Goal: Communication & Community: Answer question/provide support

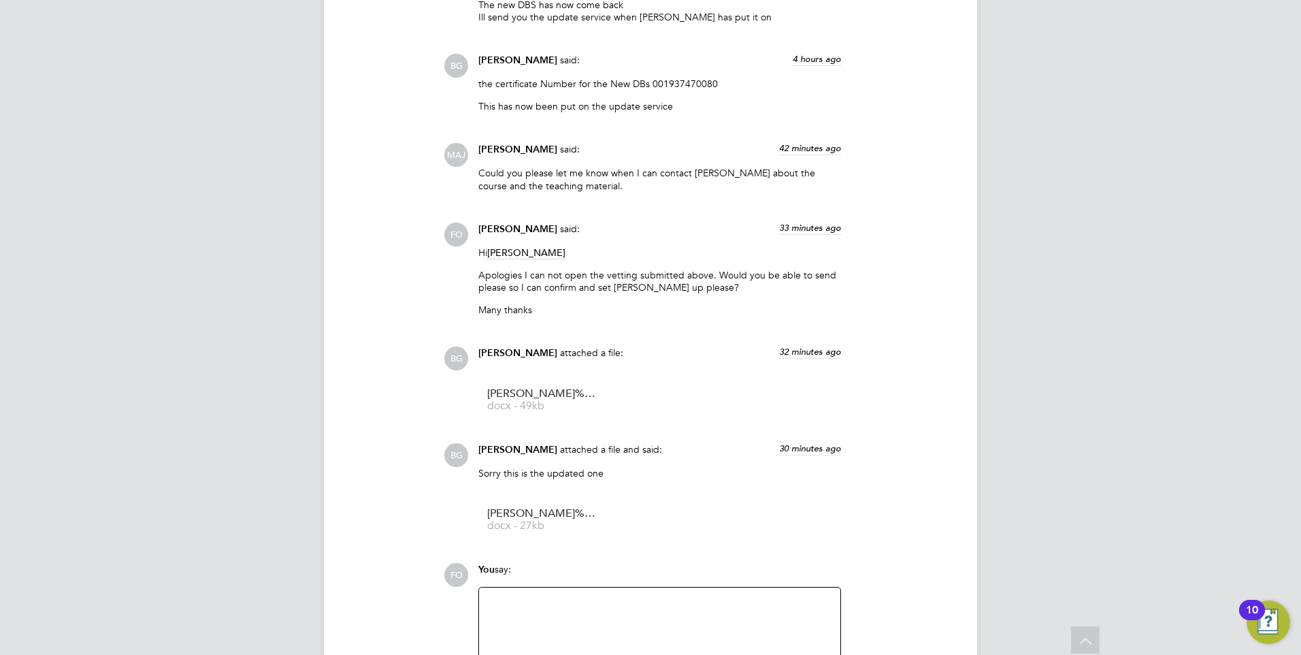
scroll to position [2688, 0]
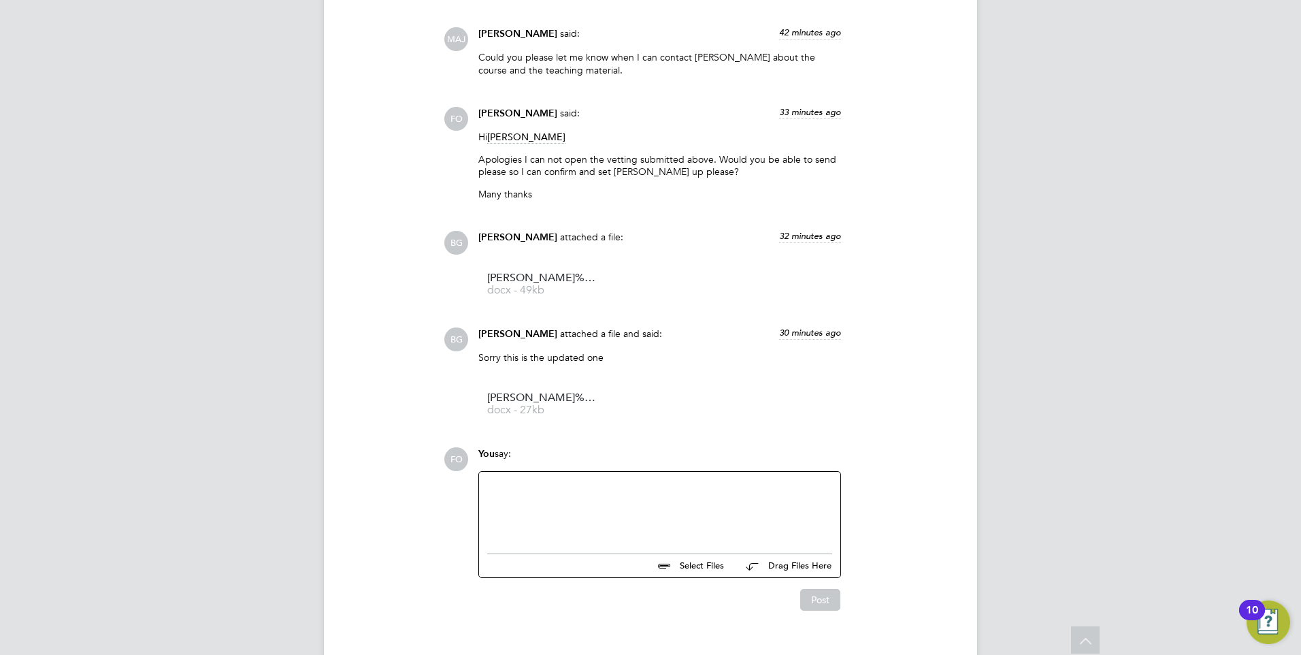
click at [655, 480] on div at bounding box center [659, 509] width 345 height 59
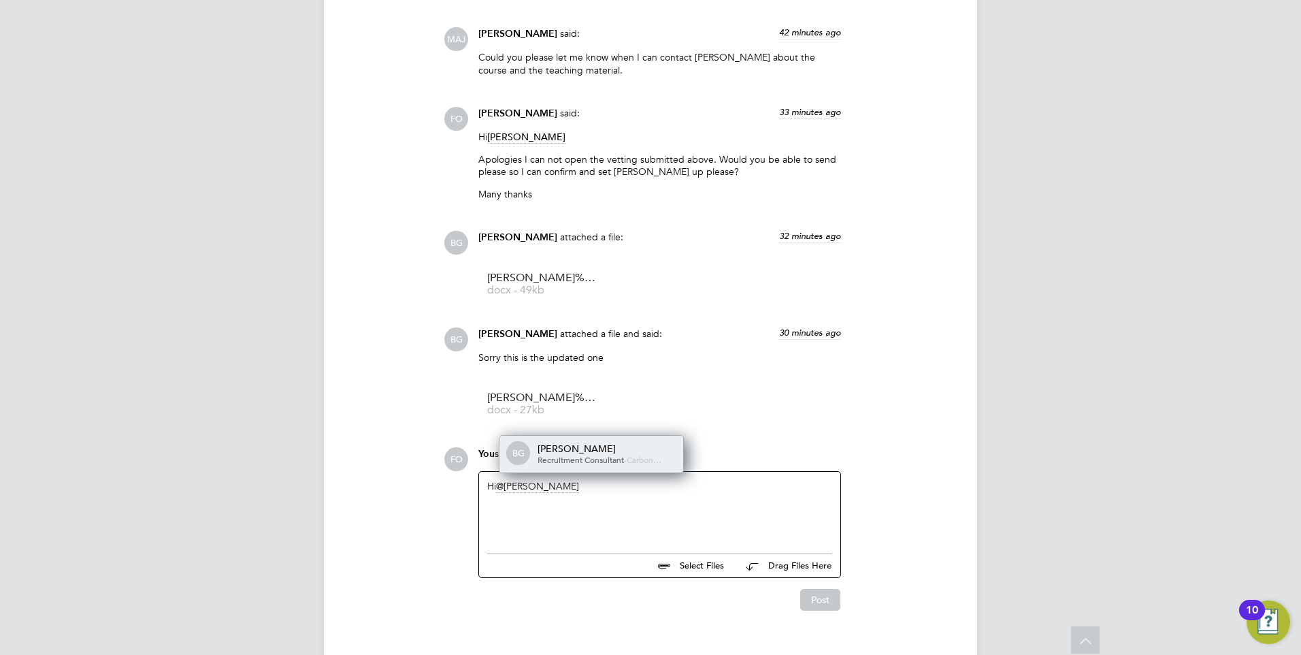
click at [604, 442] on div "Becky Green" at bounding box center [606, 448] width 136 height 12
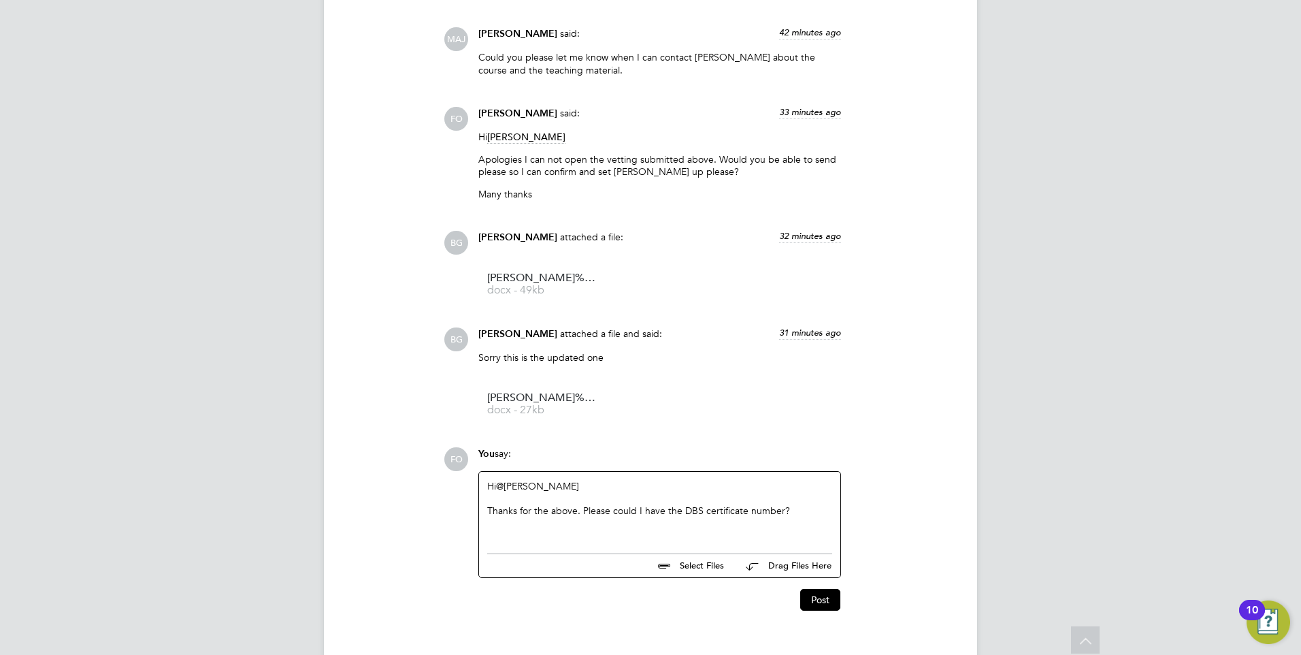
click at [789, 504] on div "Thanks for the above. Please could I have the DBS certificate number?" at bounding box center [659, 510] width 345 height 12
click at [828, 589] on button "Post" at bounding box center [820, 600] width 40 height 22
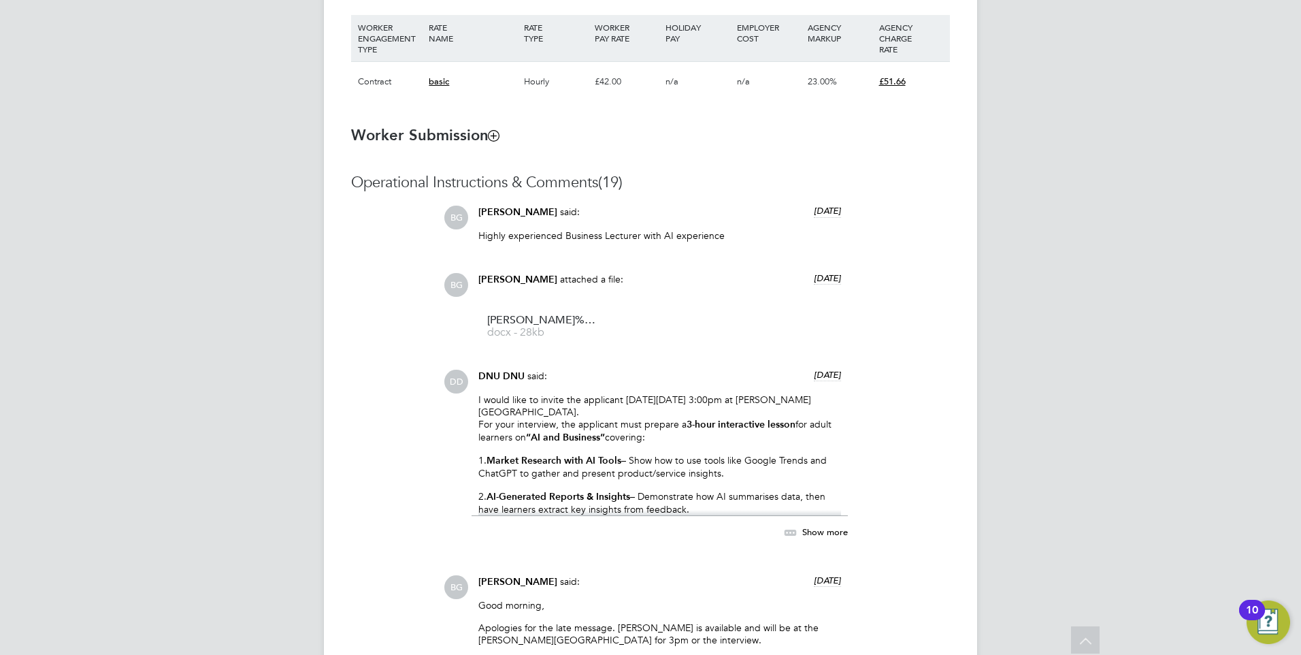
scroll to position [827, 0]
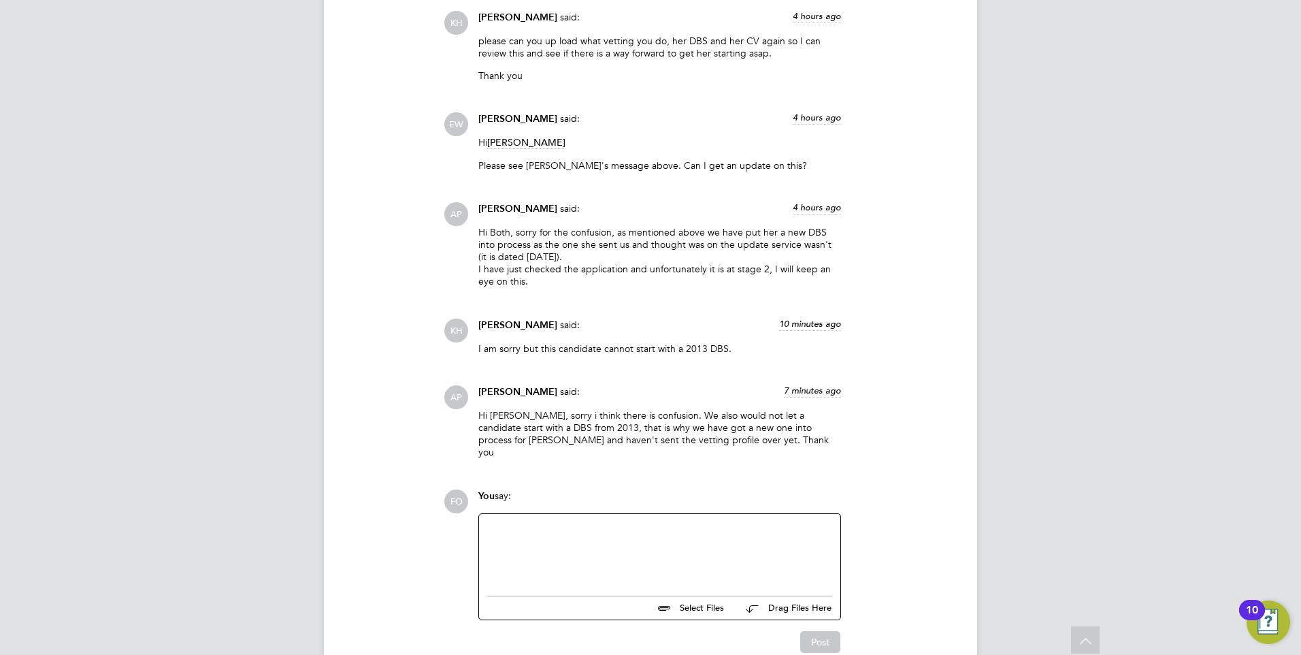
scroll to position [1530, 0]
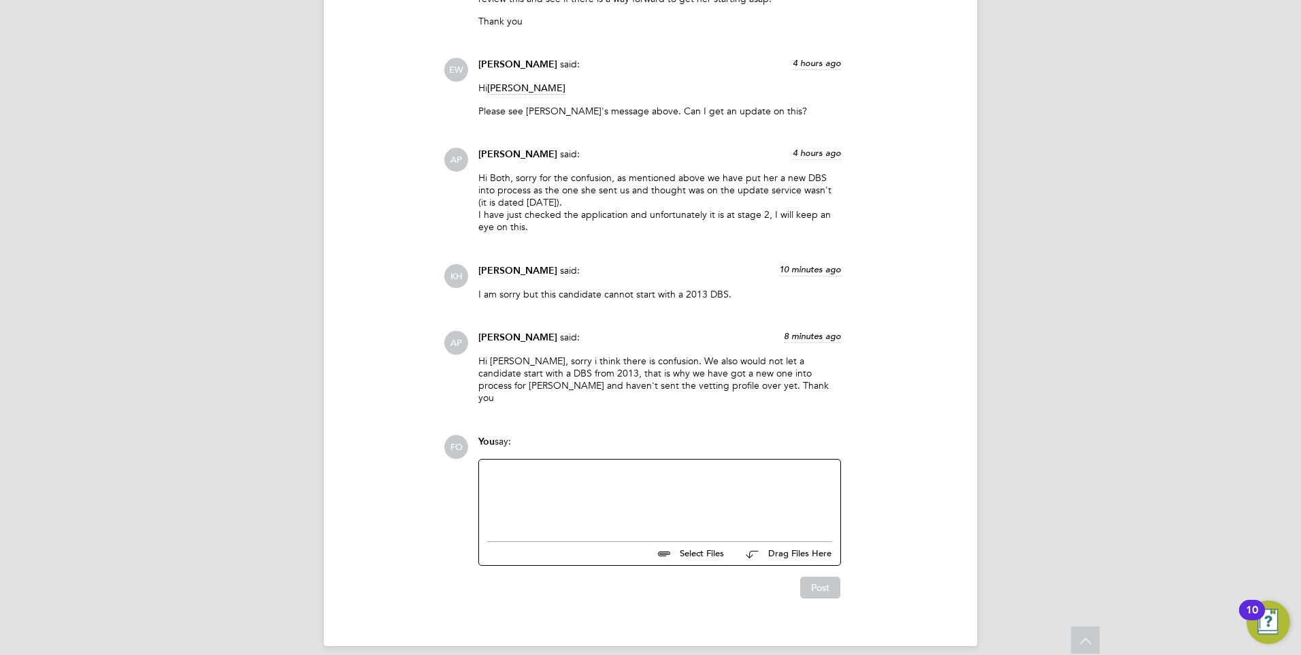
click at [598, 495] on div at bounding box center [659, 496] width 345 height 59
click at [589, 490] on div at bounding box center [659, 496] width 345 height 59
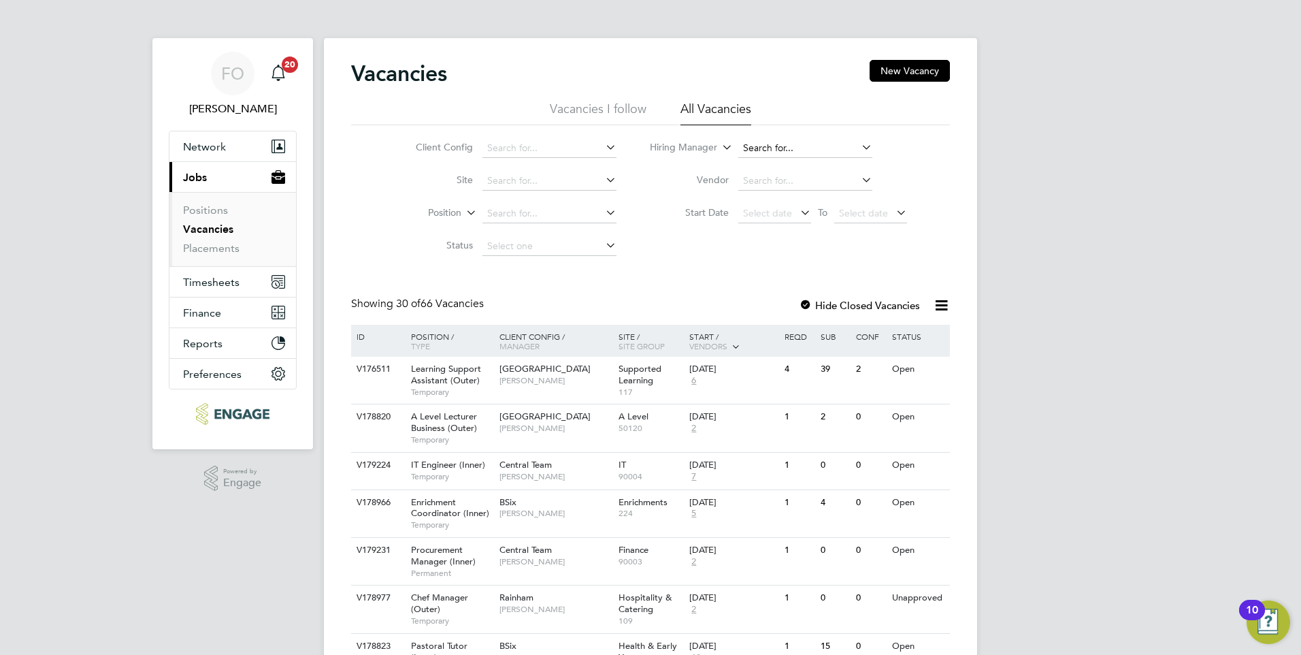
click at [774, 144] on input at bounding box center [805, 148] width 134 height 19
click at [776, 168] on li "Giu liana Baldan" at bounding box center [804, 167] width 135 height 18
type input "Giuliana Baldan"
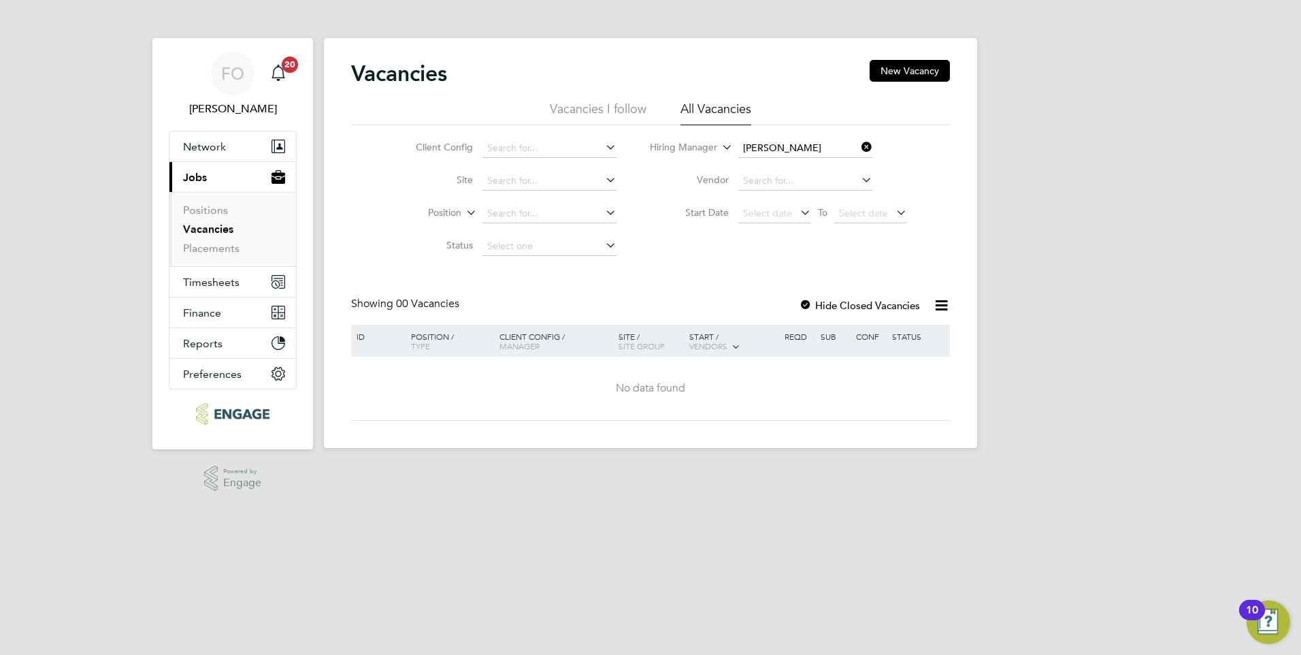
click at [222, 231] on link "Vacancies" at bounding box center [208, 229] width 50 height 13
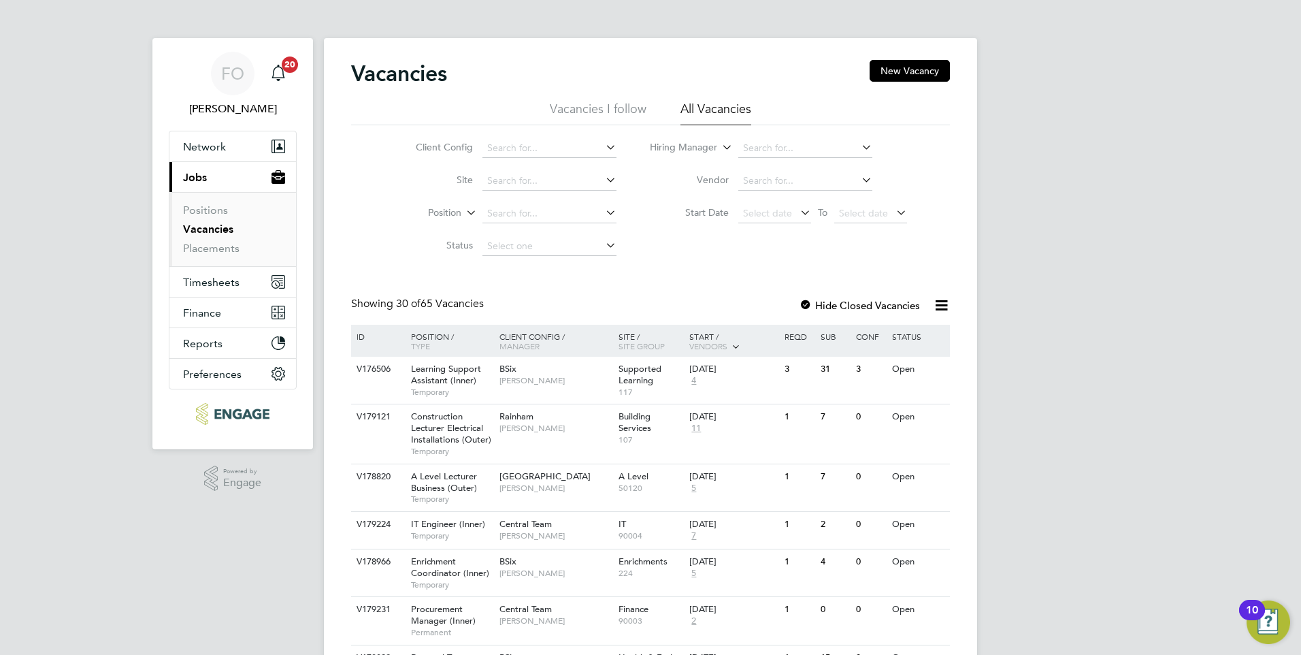
click at [229, 231] on link "Vacancies" at bounding box center [208, 229] width 50 height 13
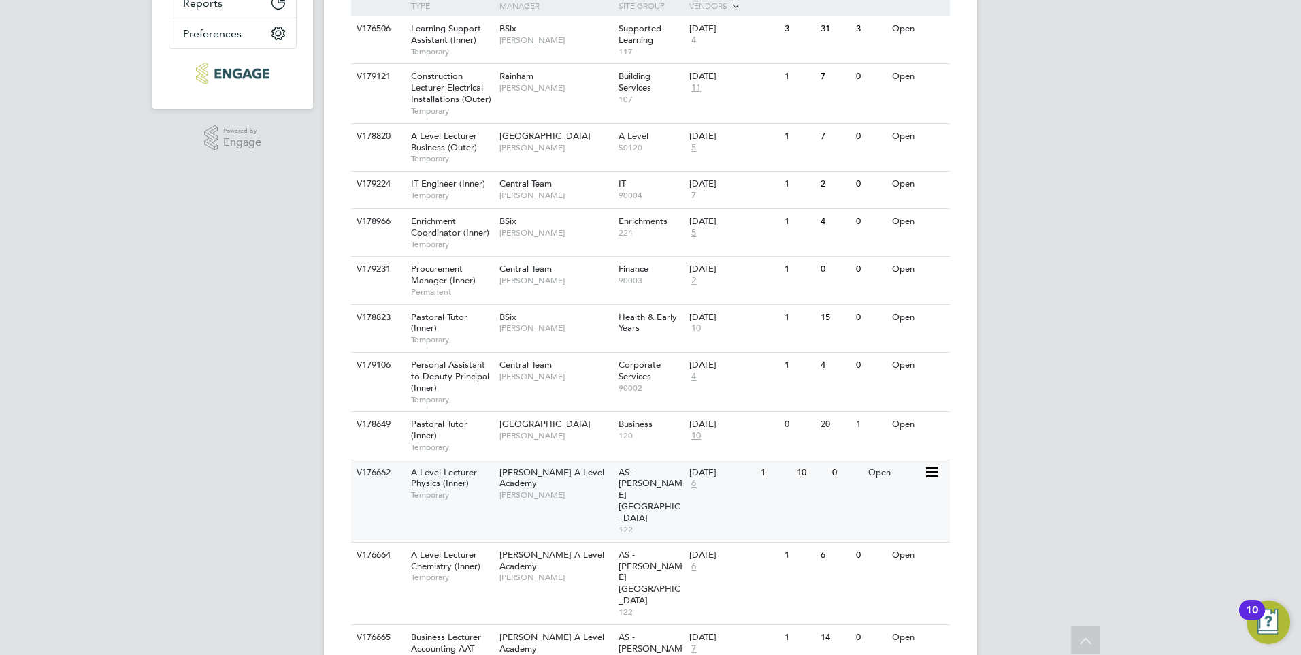
scroll to position [68, 0]
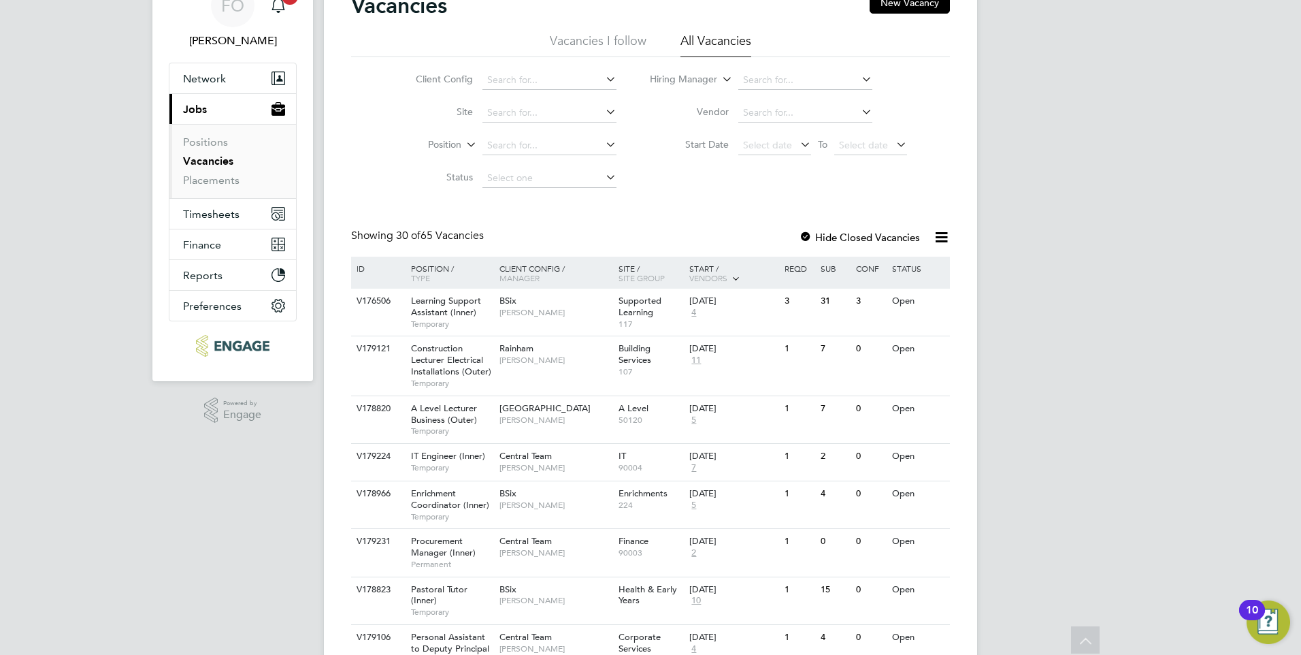
click at [845, 234] on label "Hide Closed Vacancies" at bounding box center [859, 237] width 121 height 13
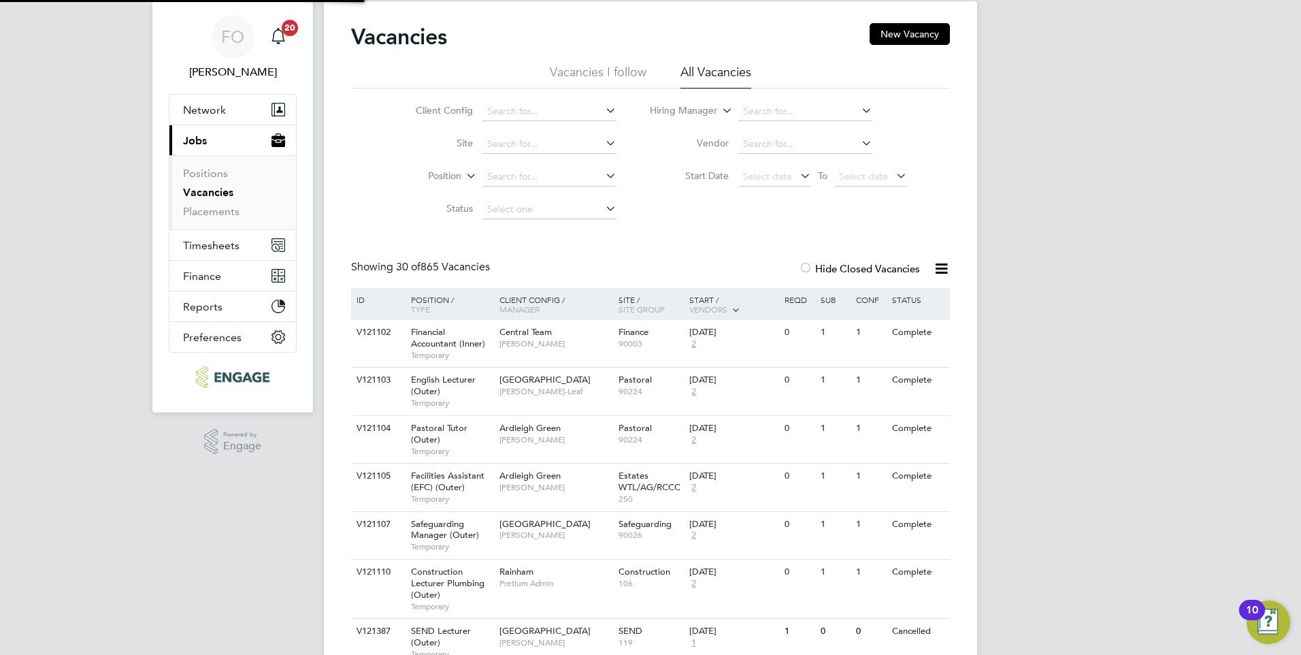
scroll to position [68, 0]
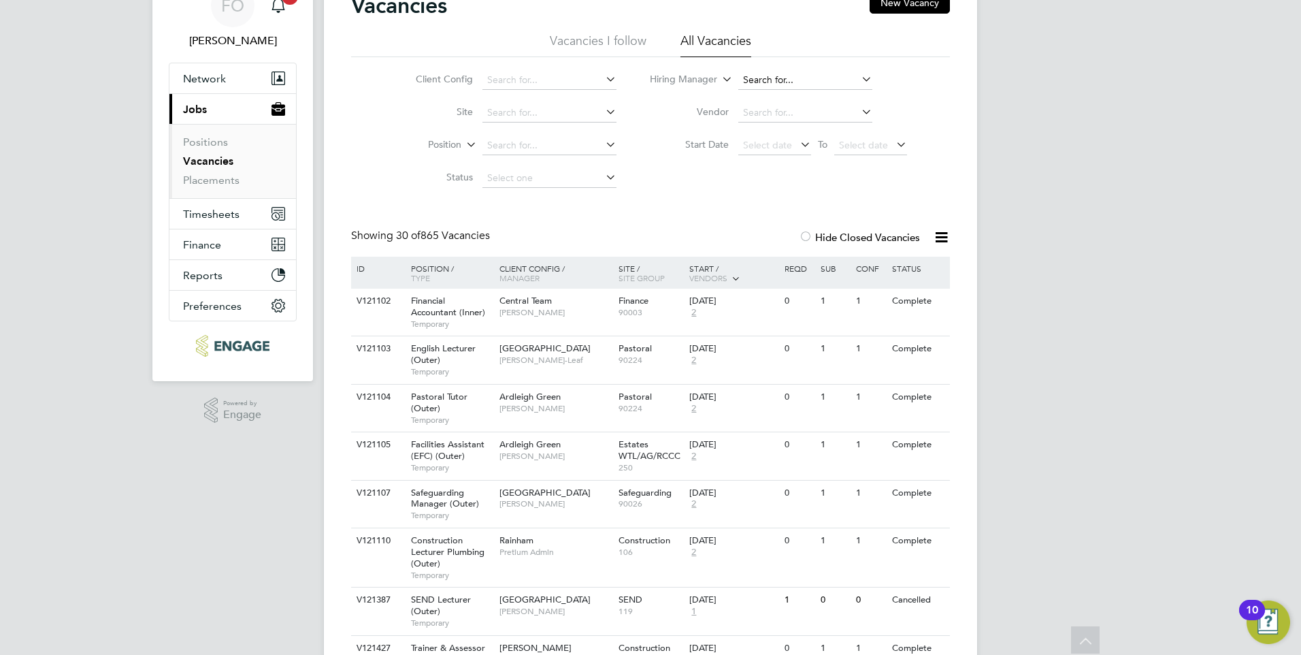
click at [790, 81] on input at bounding box center [805, 80] width 134 height 19
click at [791, 98] on li "Giu liana Baldan" at bounding box center [804, 99] width 135 height 18
type input "Giuliana Baldan"
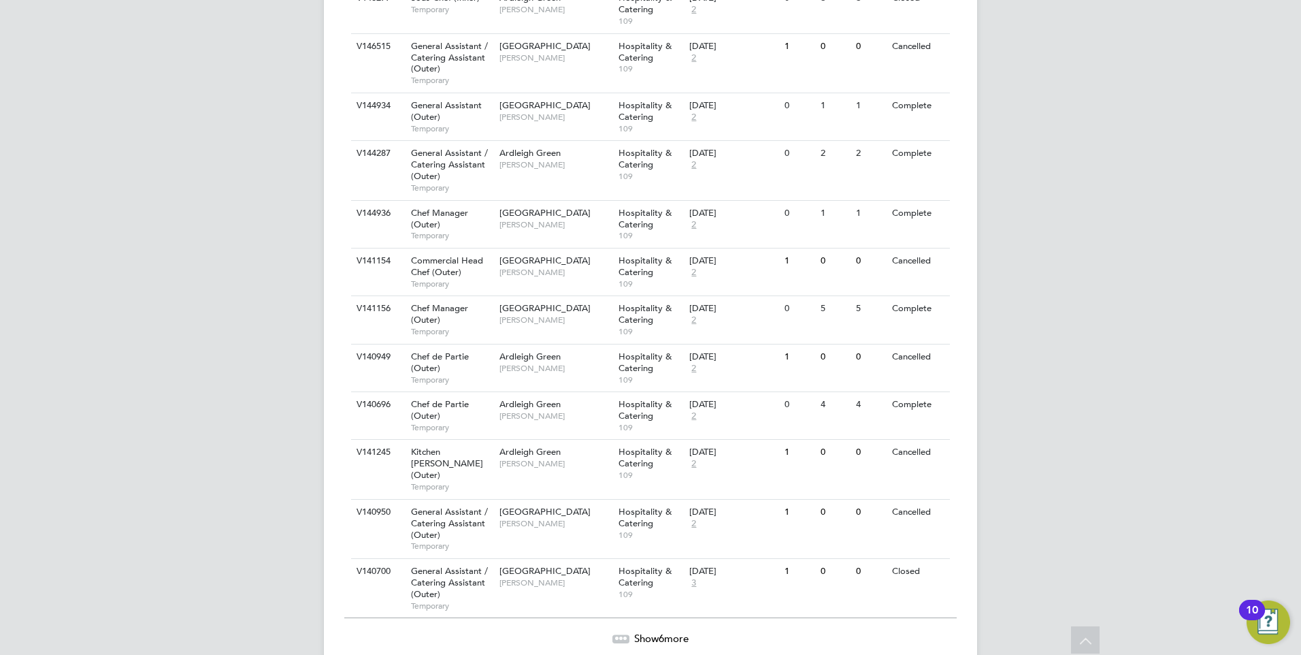
scroll to position [1400, 0]
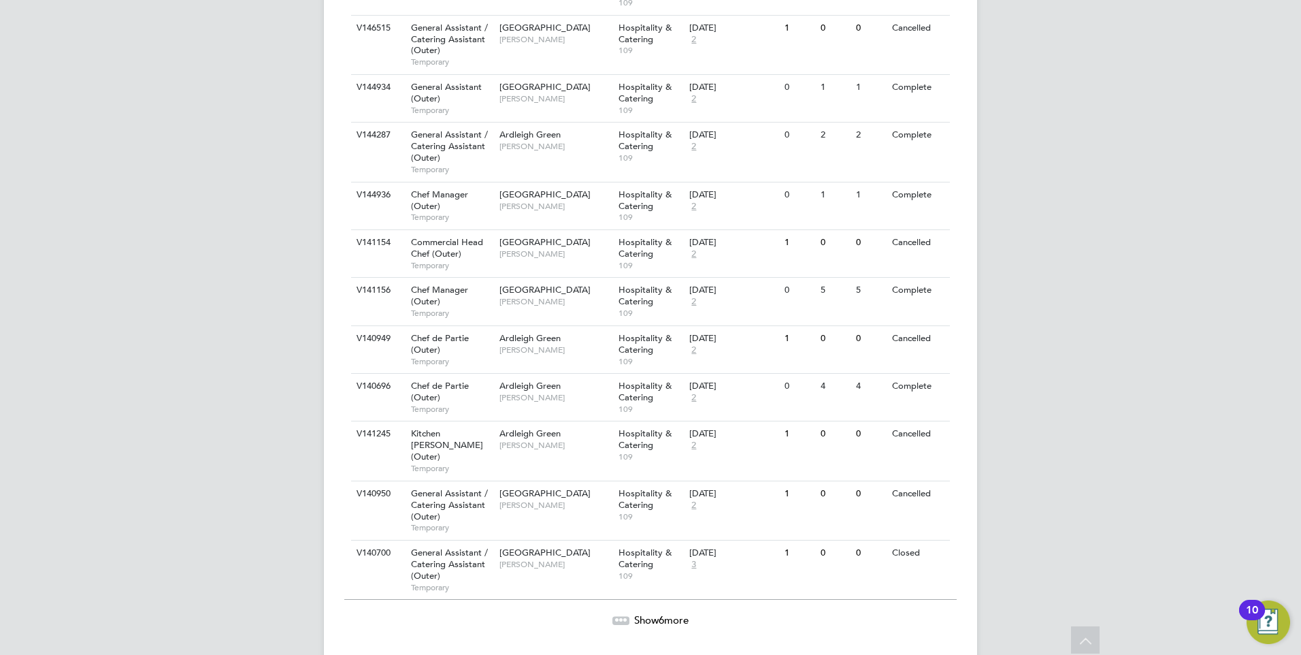
click at [657, 613] on span "Show 6 more" at bounding box center [661, 619] width 54 height 13
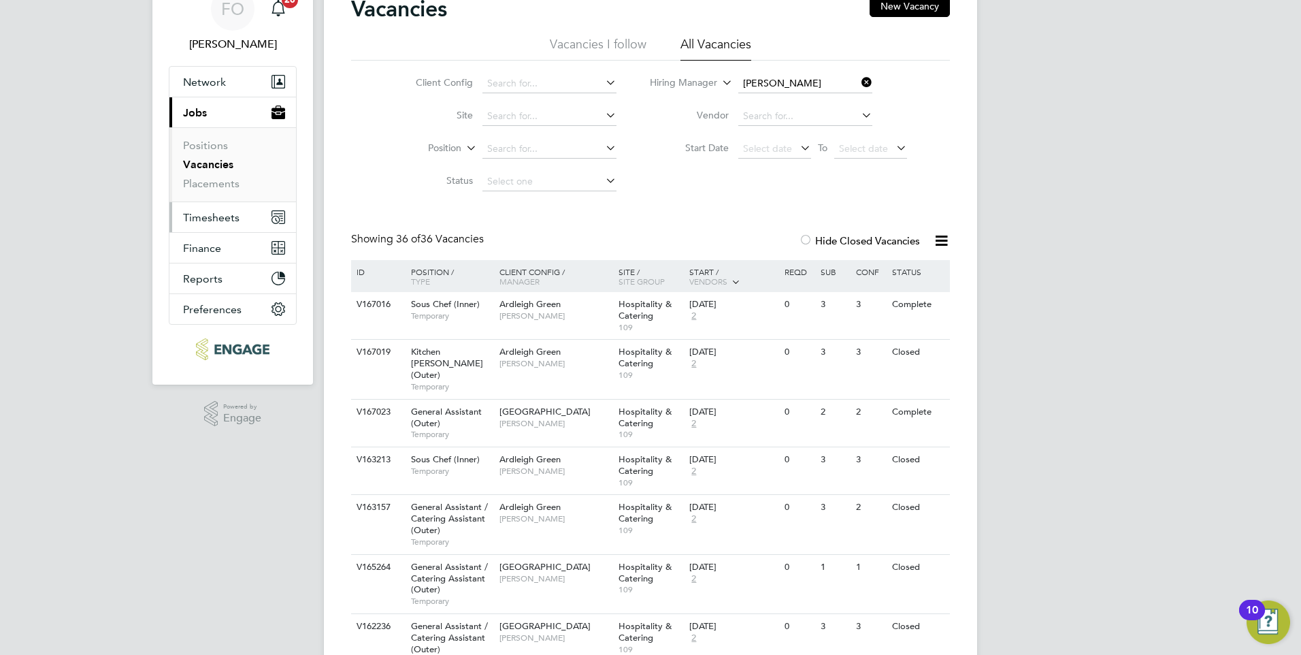
scroll to position [68, 0]
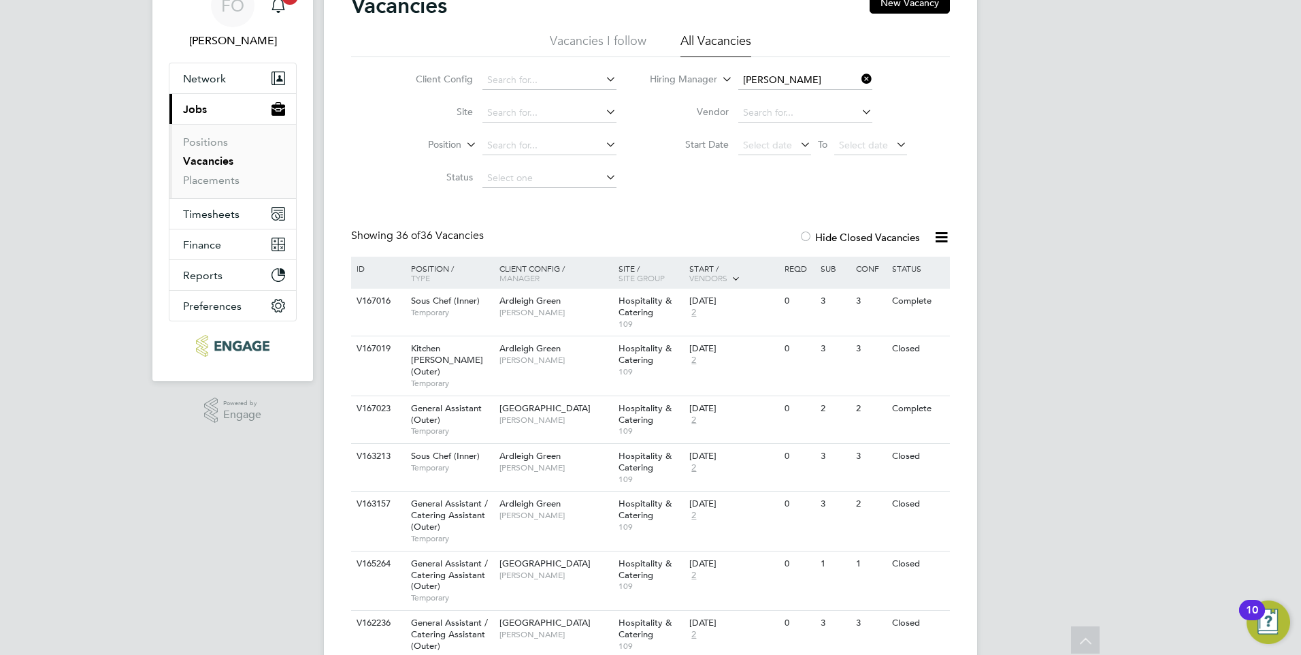
click at [809, 233] on div at bounding box center [806, 238] width 14 height 14
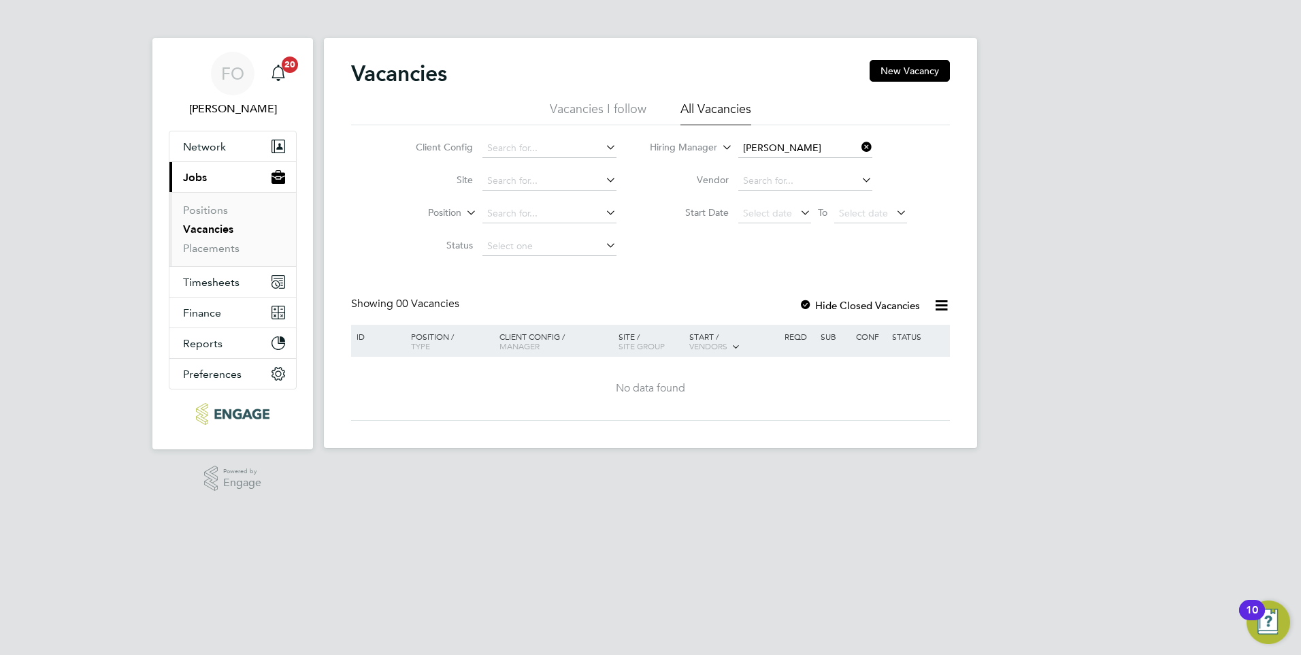
click at [210, 229] on link "Vacancies" at bounding box center [208, 229] width 50 height 13
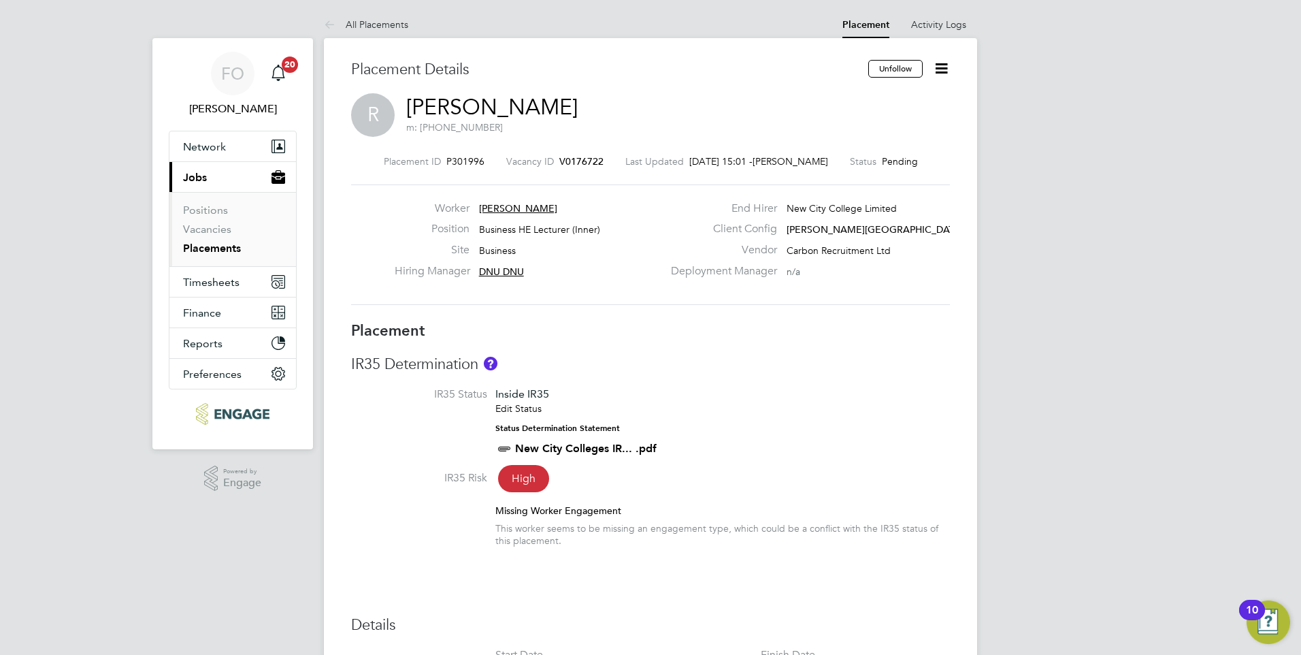
click at [584, 159] on span "V0176722" at bounding box center [581, 161] width 44 height 12
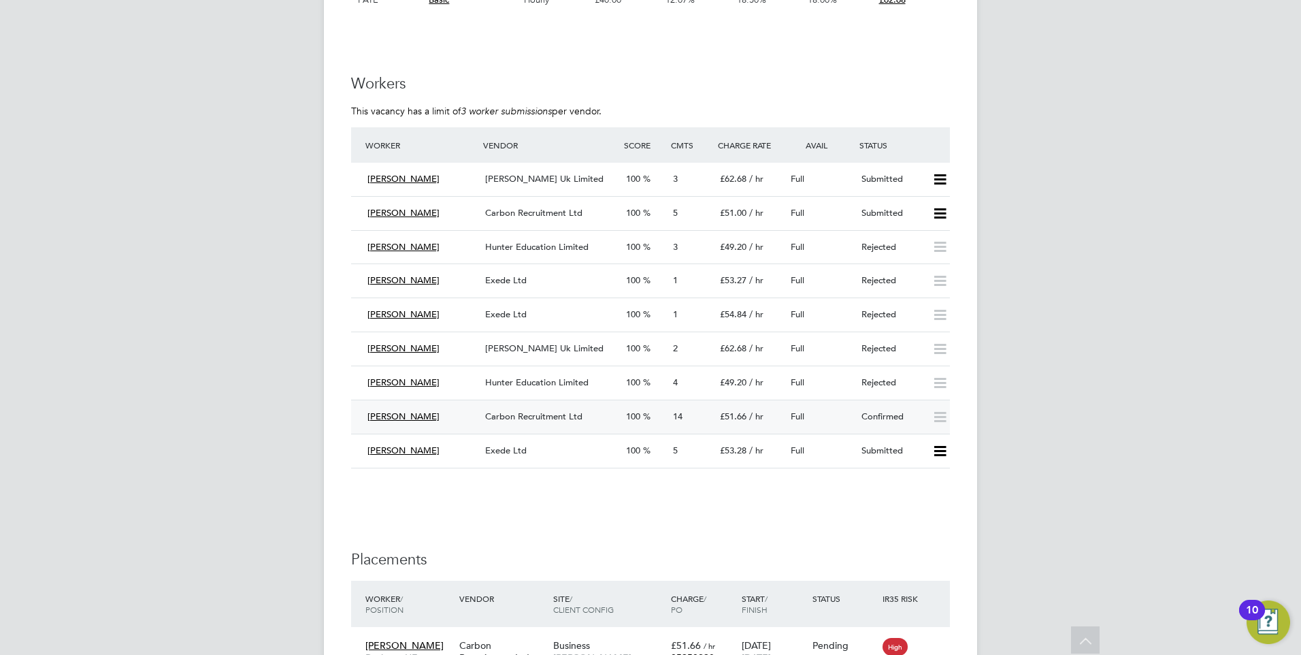
click at [842, 408] on div "Full" at bounding box center [820, 417] width 71 height 22
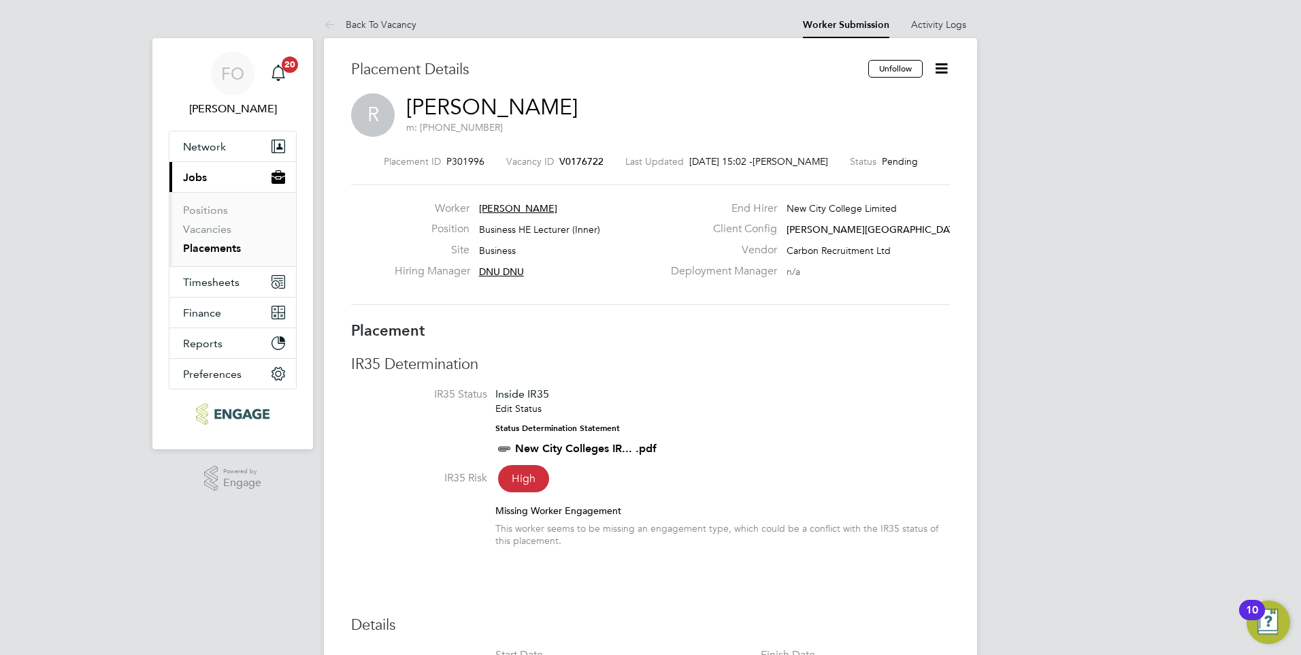
click at [940, 71] on icon at bounding box center [941, 68] width 17 height 17
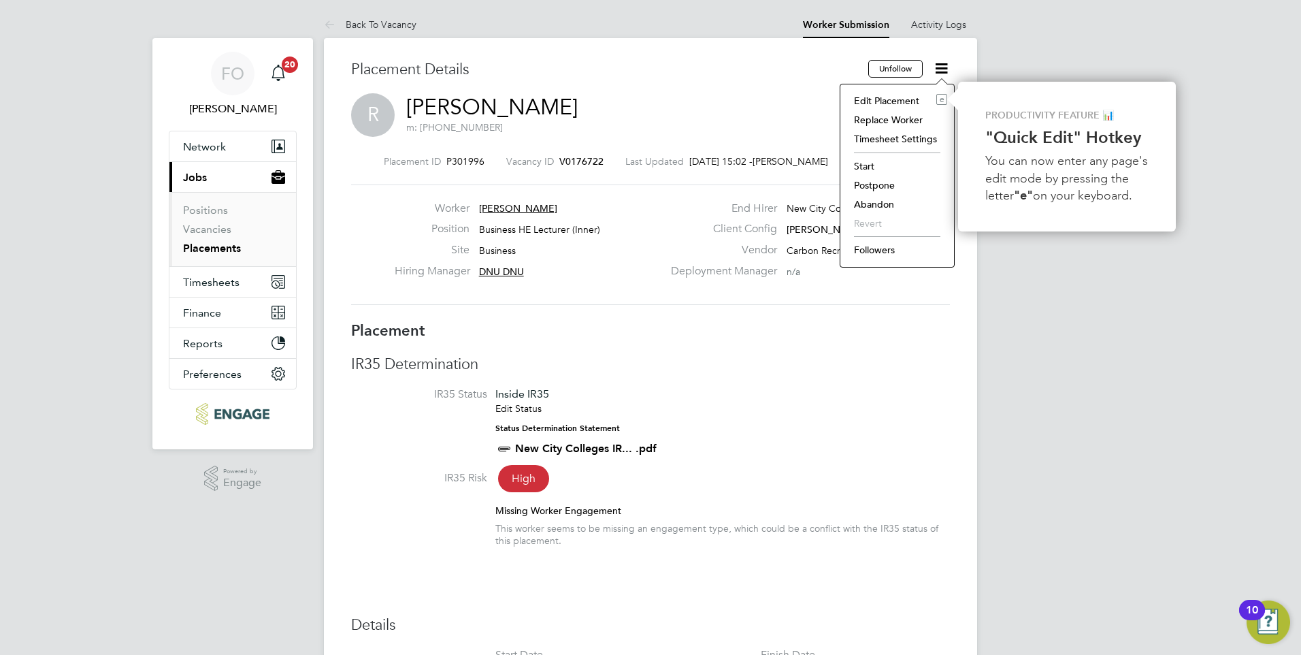
click at [883, 248] on li "Followers" at bounding box center [897, 249] width 100 height 19
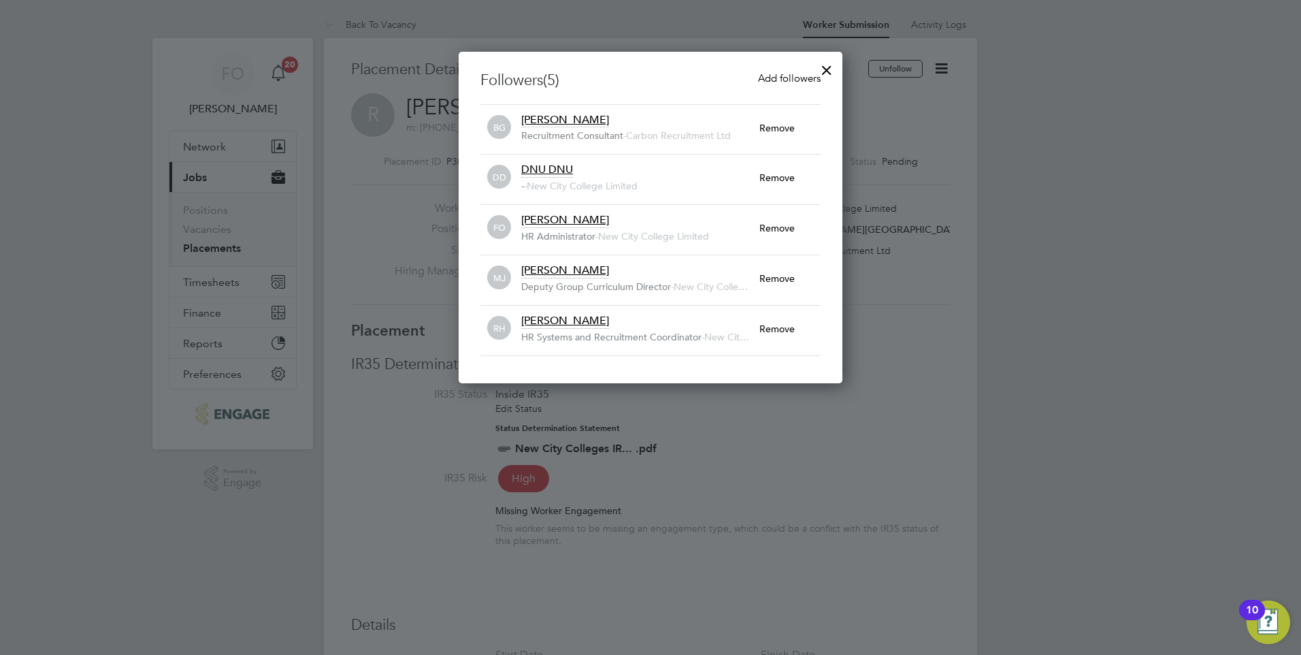
click at [827, 68] on div at bounding box center [827, 66] width 24 height 24
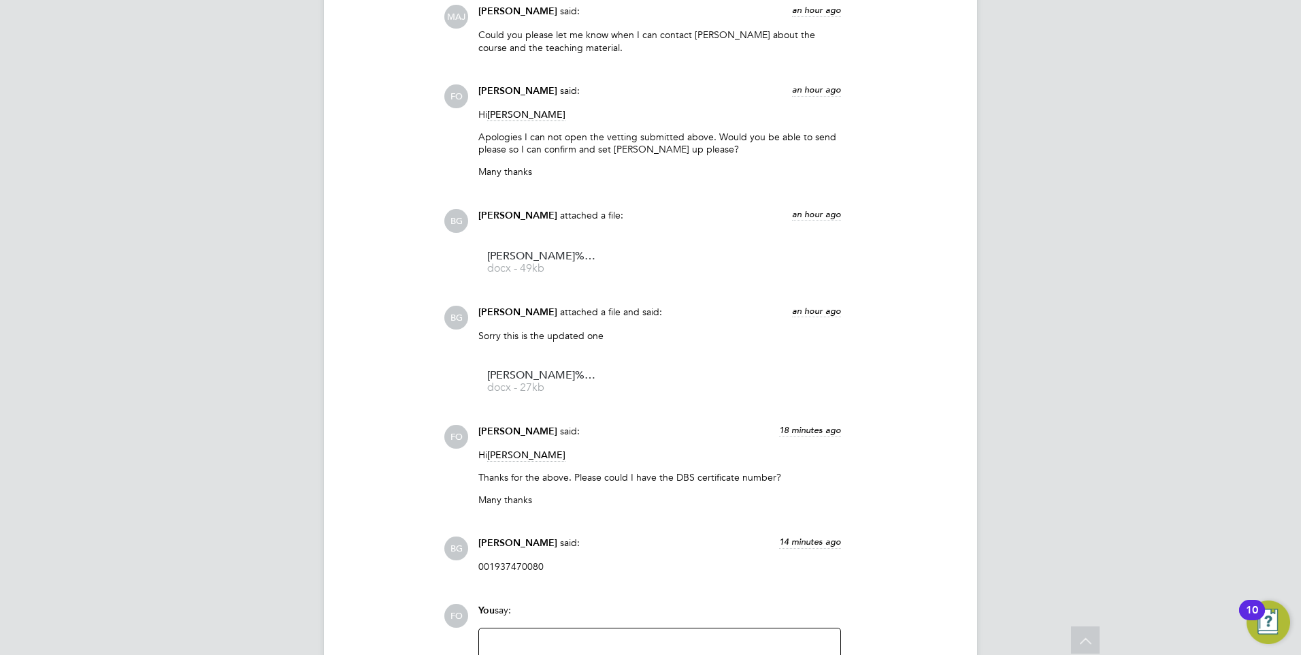
scroll to position [3743, 0]
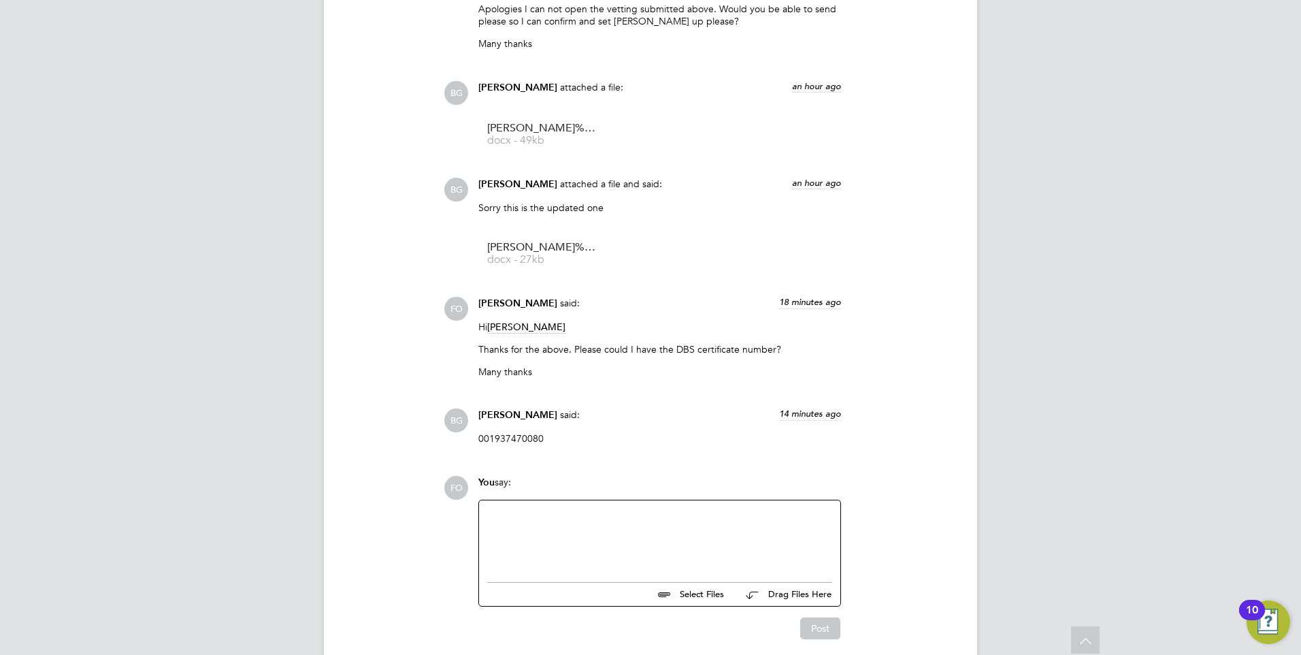
click at [595, 508] on div at bounding box center [659, 537] width 345 height 59
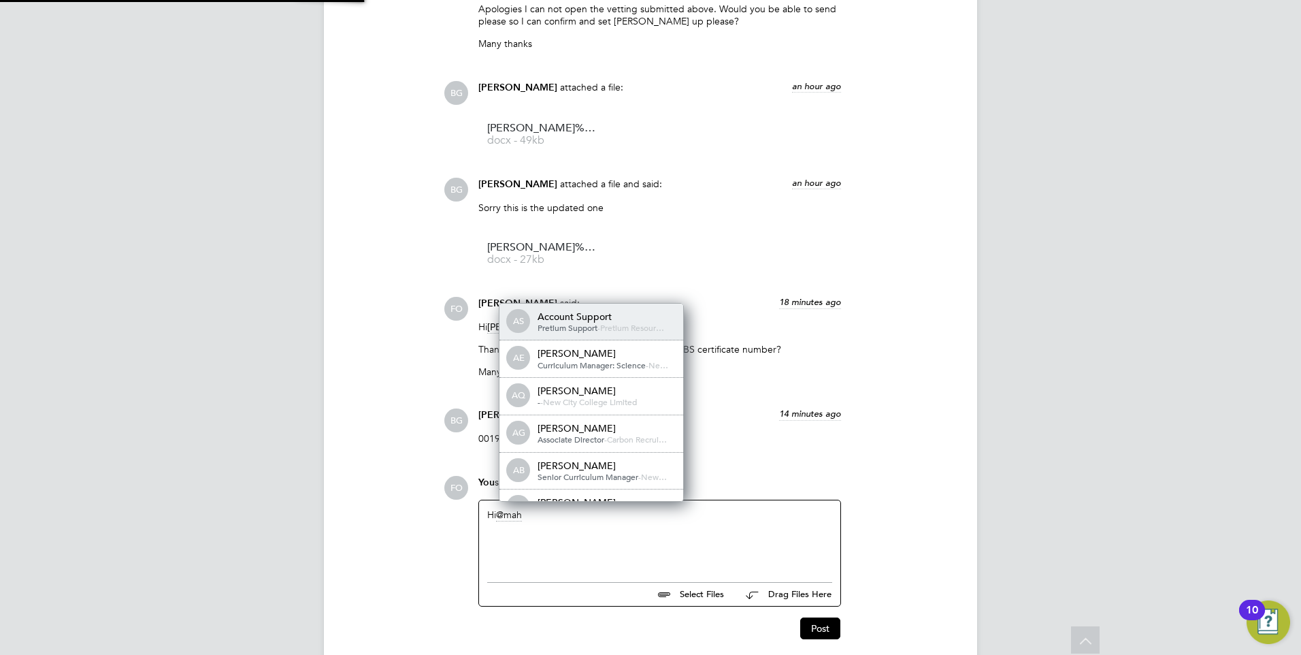
scroll to position [7, 7]
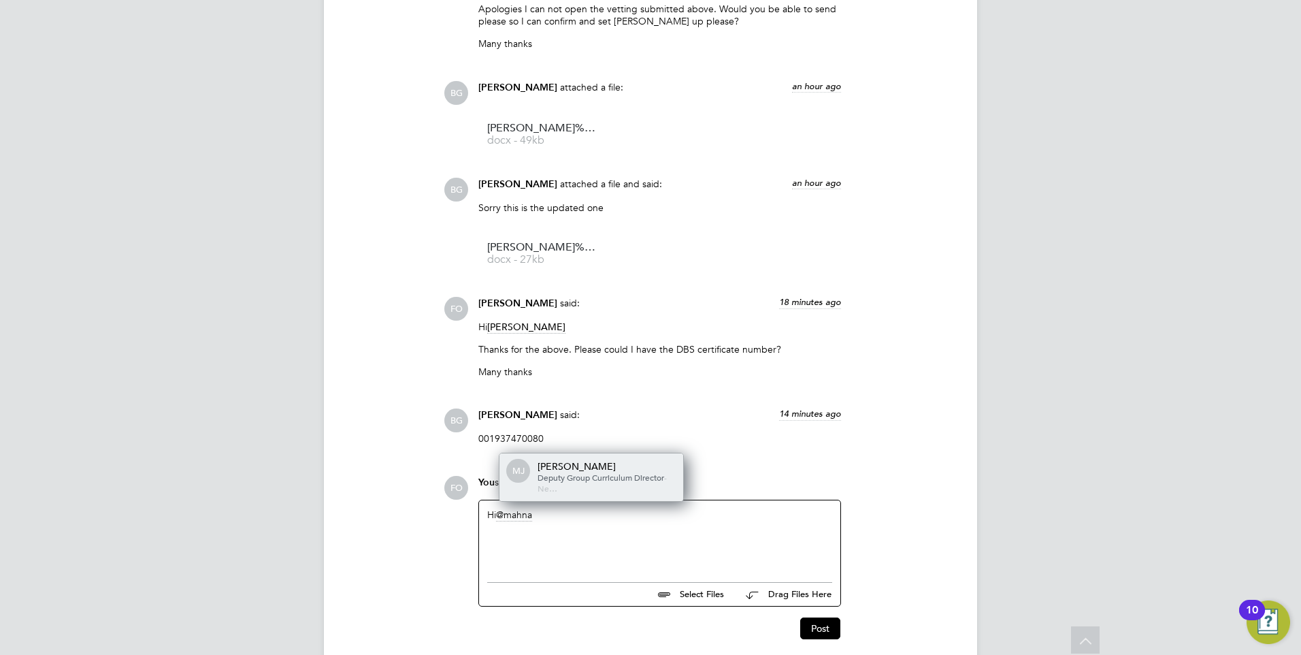
click at [607, 472] on span "Deputy Group Curriculum Director" at bounding box center [601, 477] width 127 height 11
click at [595, 471] on div "Becky Green" at bounding box center [626, 477] width 136 height 12
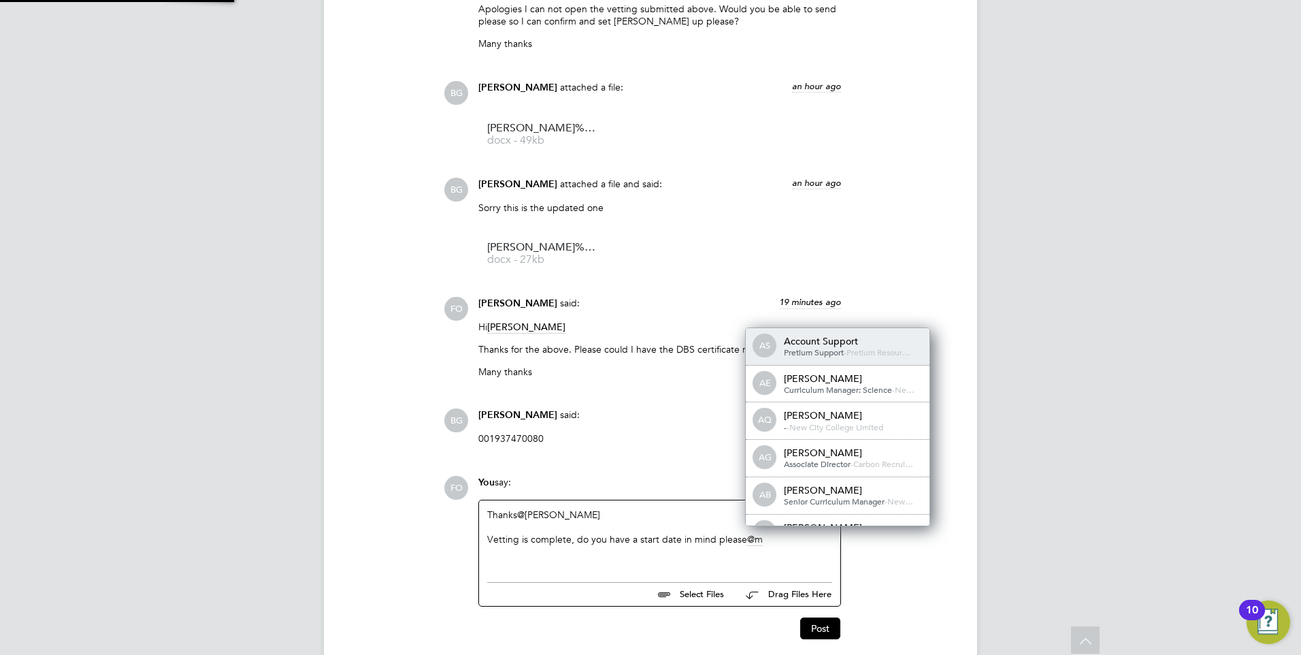
scroll to position [0, 0]
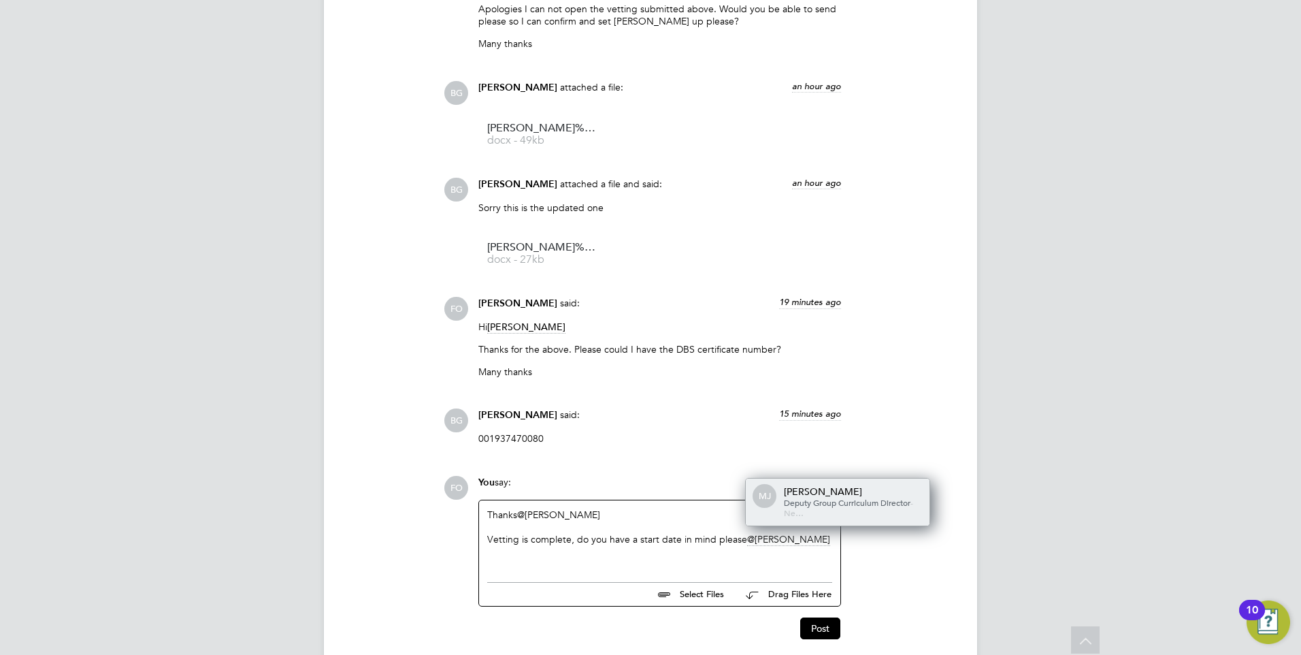
click at [898, 497] on div "Deputy Group Curriculum Director - Ne…" at bounding box center [852, 507] width 136 height 21
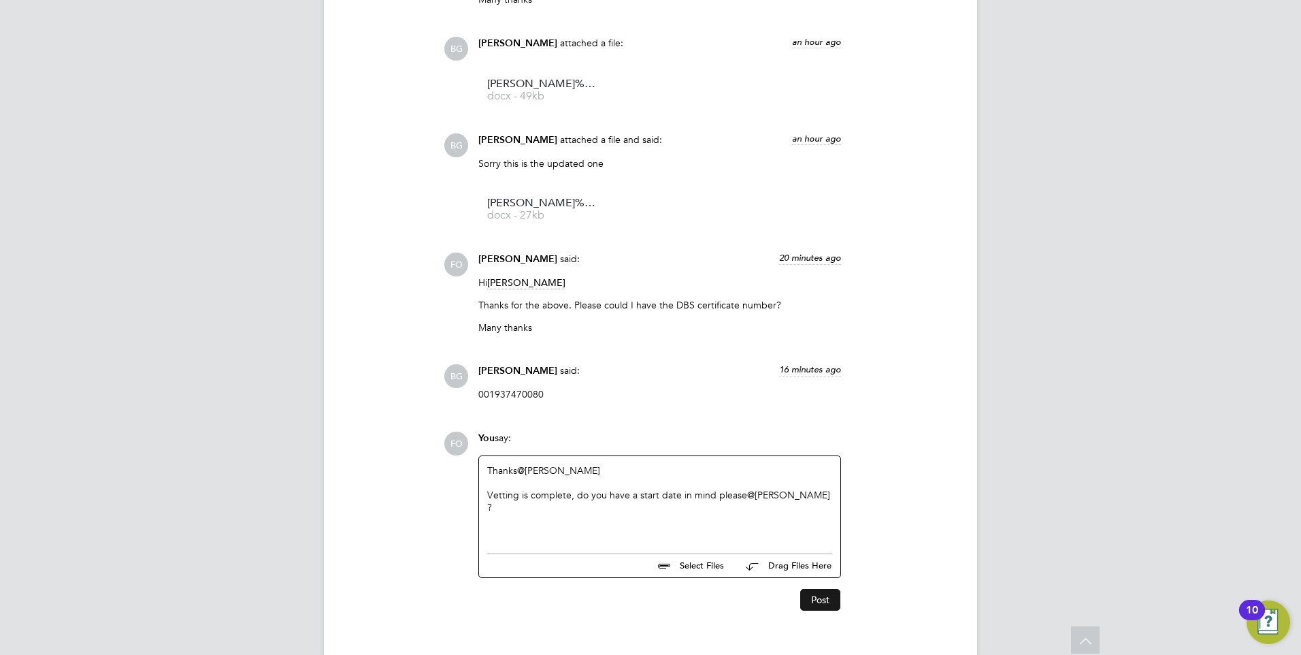
click at [805, 589] on button "Post" at bounding box center [820, 600] width 40 height 22
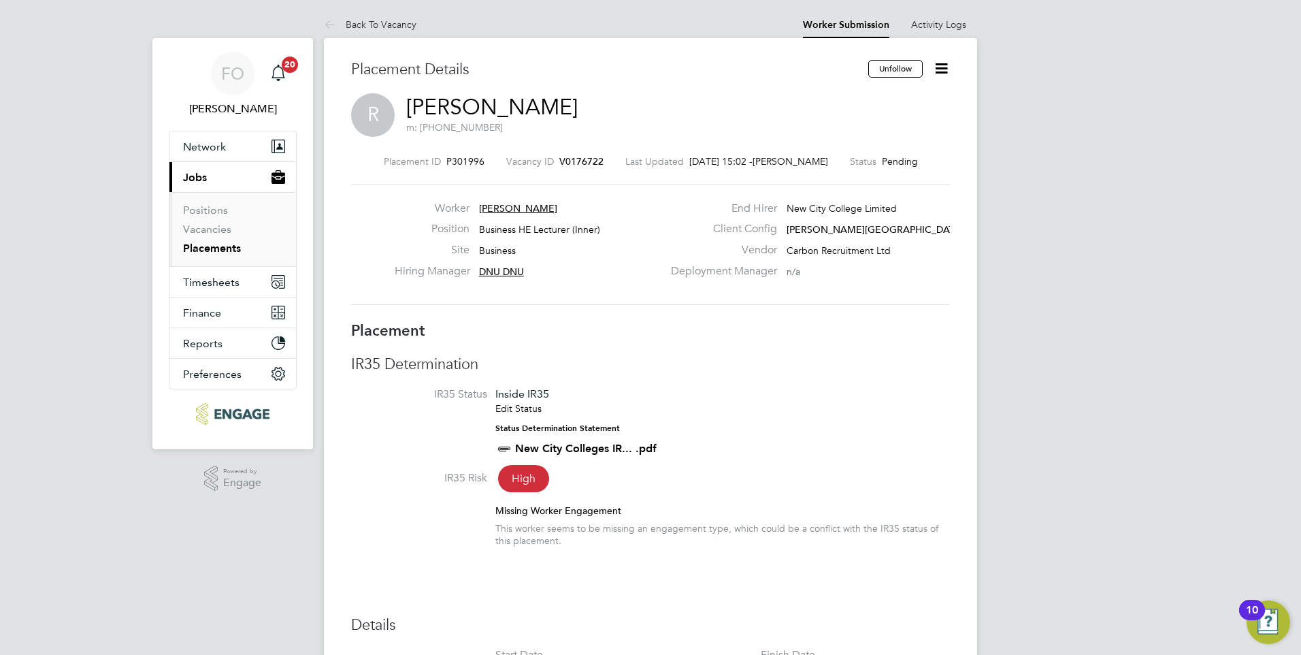
click at [580, 163] on span "V0176722" at bounding box center [581, 161] width 44 height 12
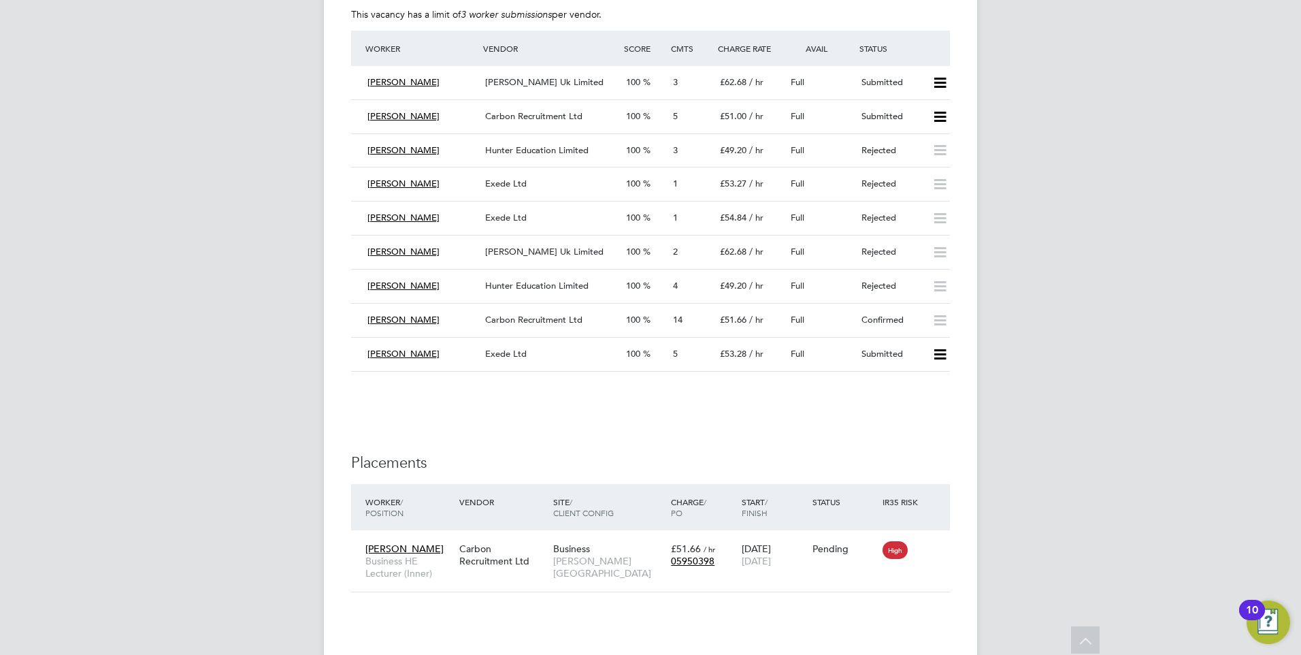
scroll to position [1289, 0]
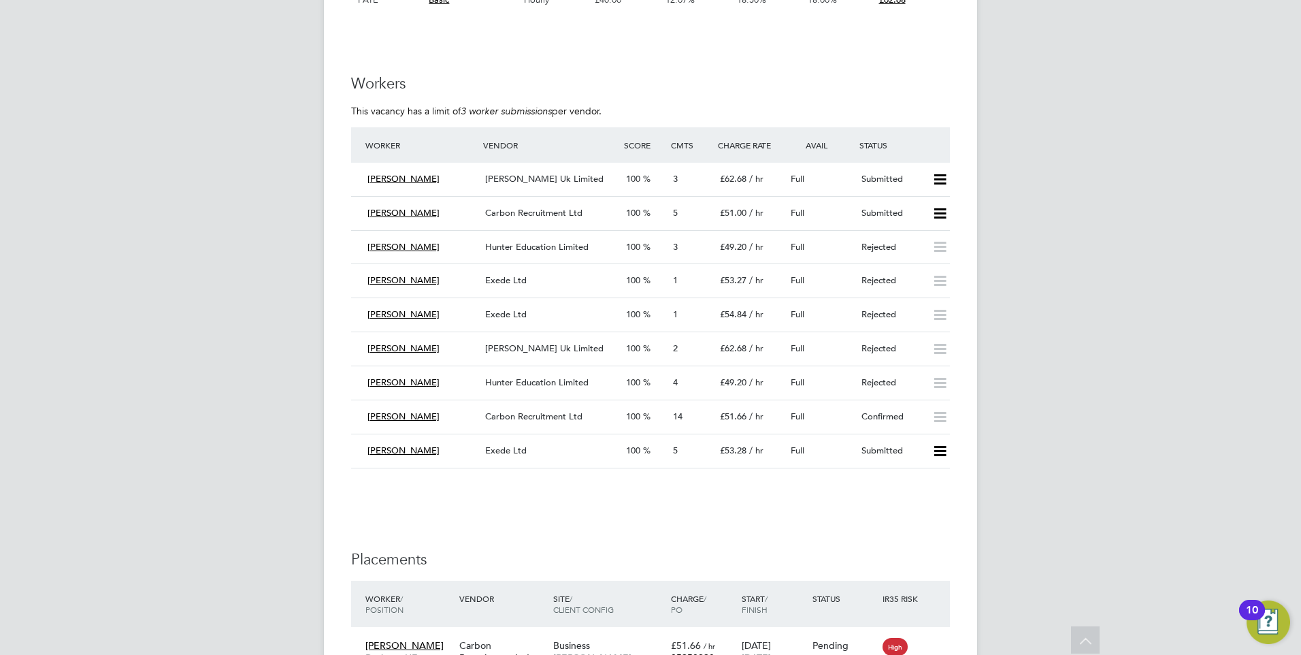
click at [864, 410] on div "Confirmed" at bounding box center [891, 417] width 71 height 22
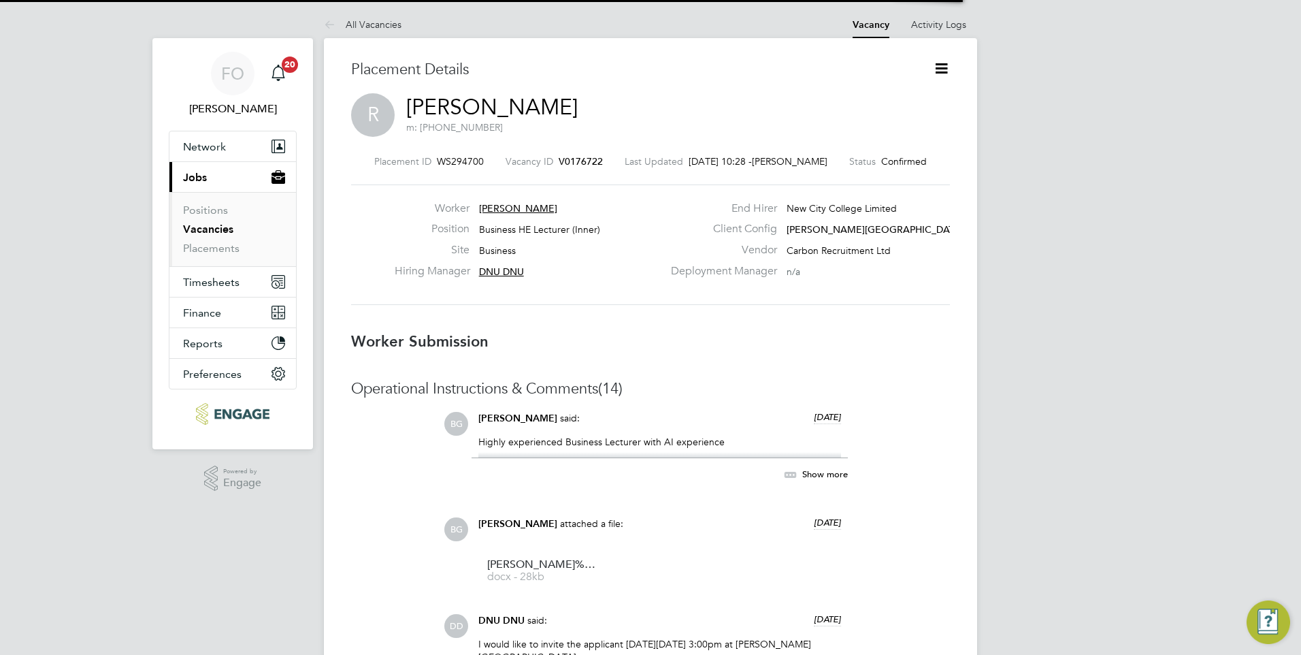
scroll to position [7, 7]
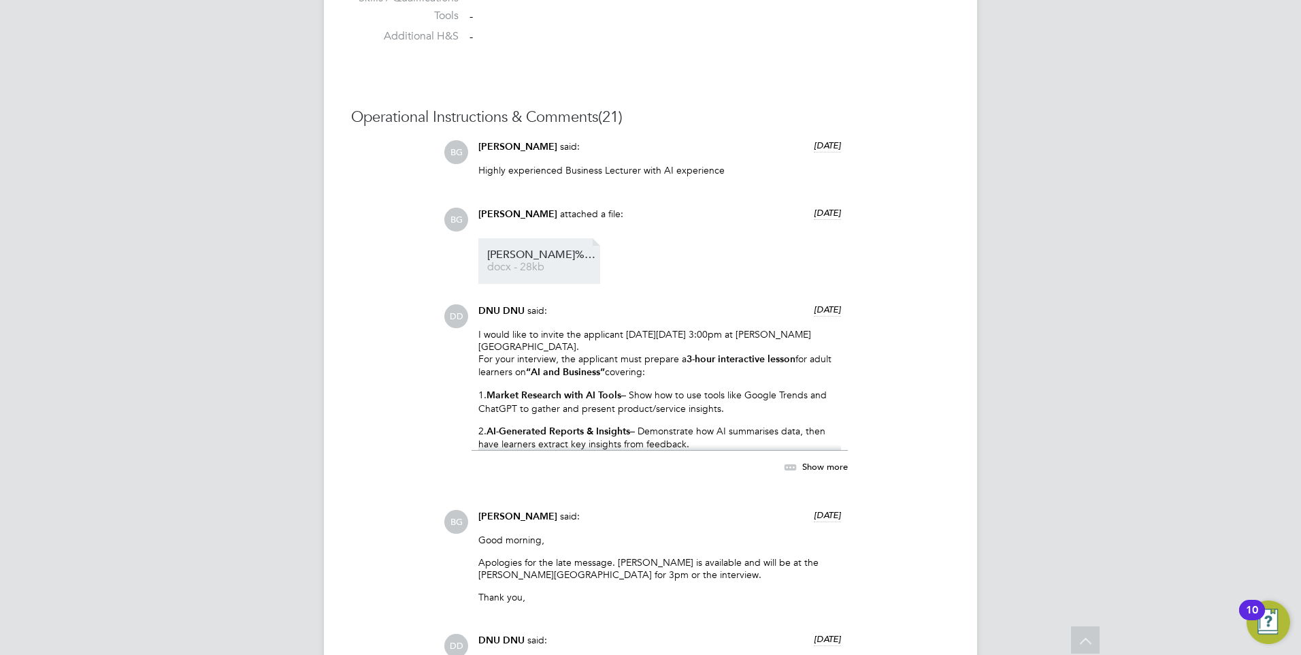
click at [544, 262] on span "docx - 28kb" at bounding box center [541, 267] width 109 height 10
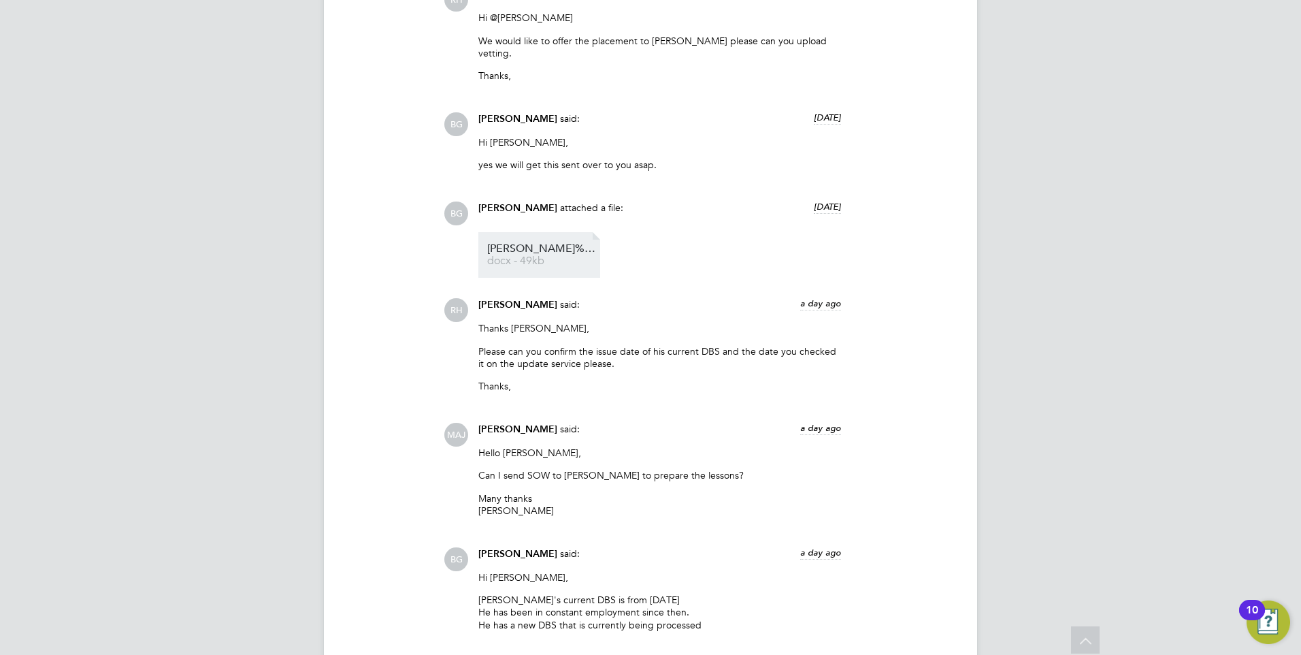
click at [559, 256] on span "docx - 49kb" at bounding box center [541, 261] width 109 height 10
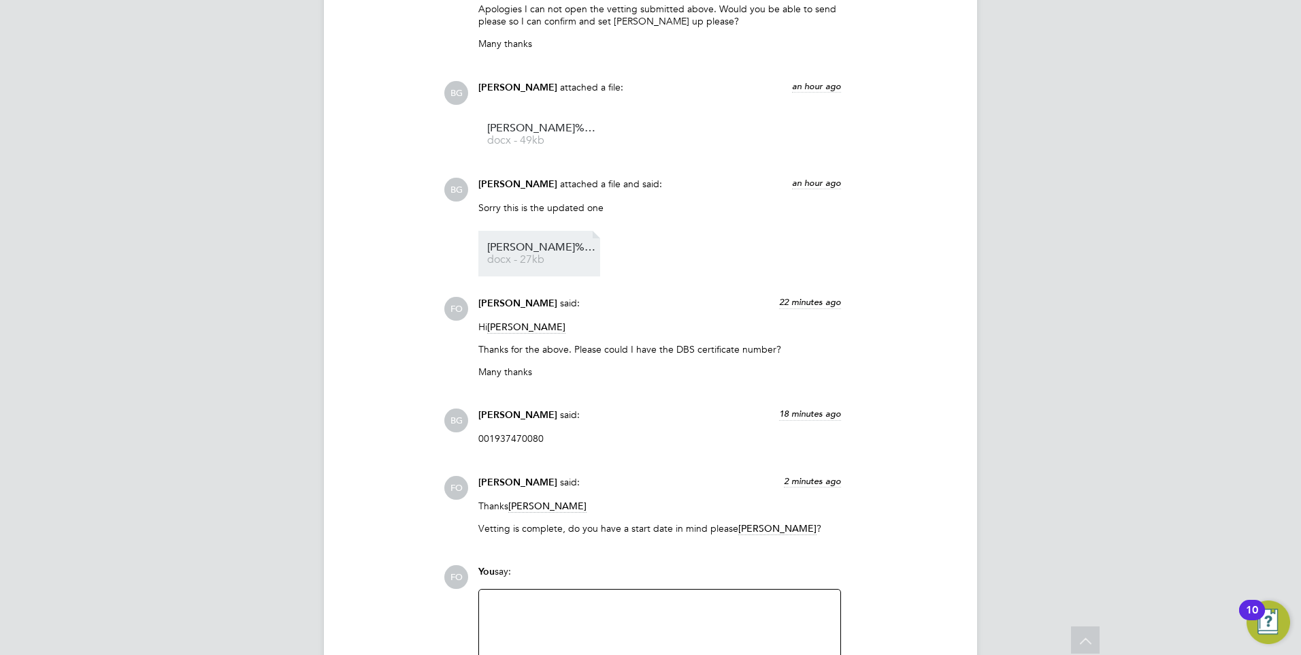
click at [557, 242] on span "[PERSON_NAME]%20-%20vetting%20form%20new" at bounding box center [541, 247] width 109 height 10
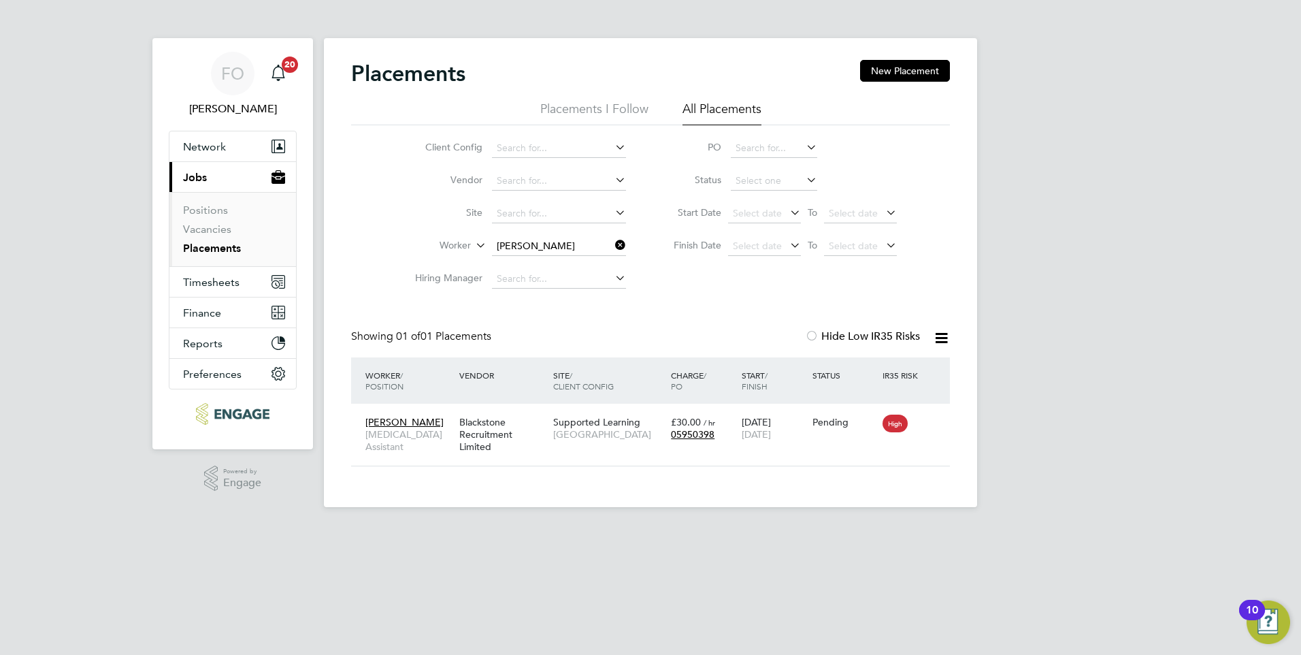
scroll to position [13, 64]
click at [210, 229] on link "Vacancies" at bounding box center [207, 229] width 48 height 13
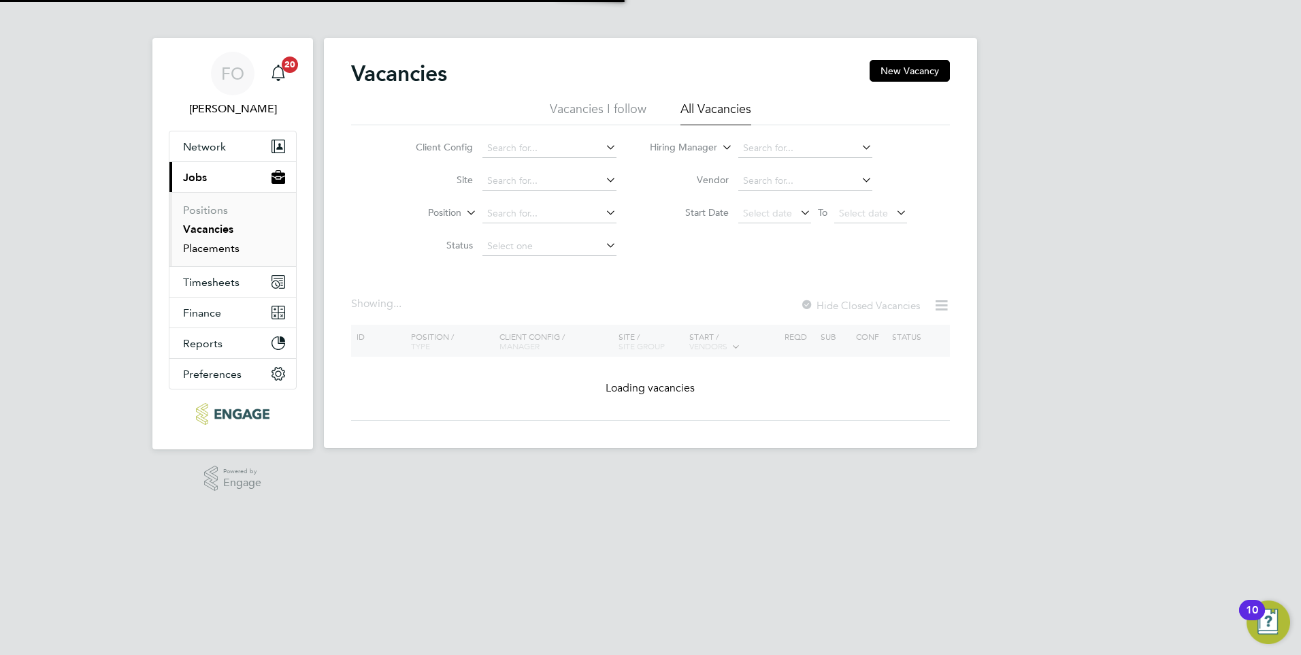
click at [191, 244] on link "Placements" at bounding box center [211, 248] width 56 height 13
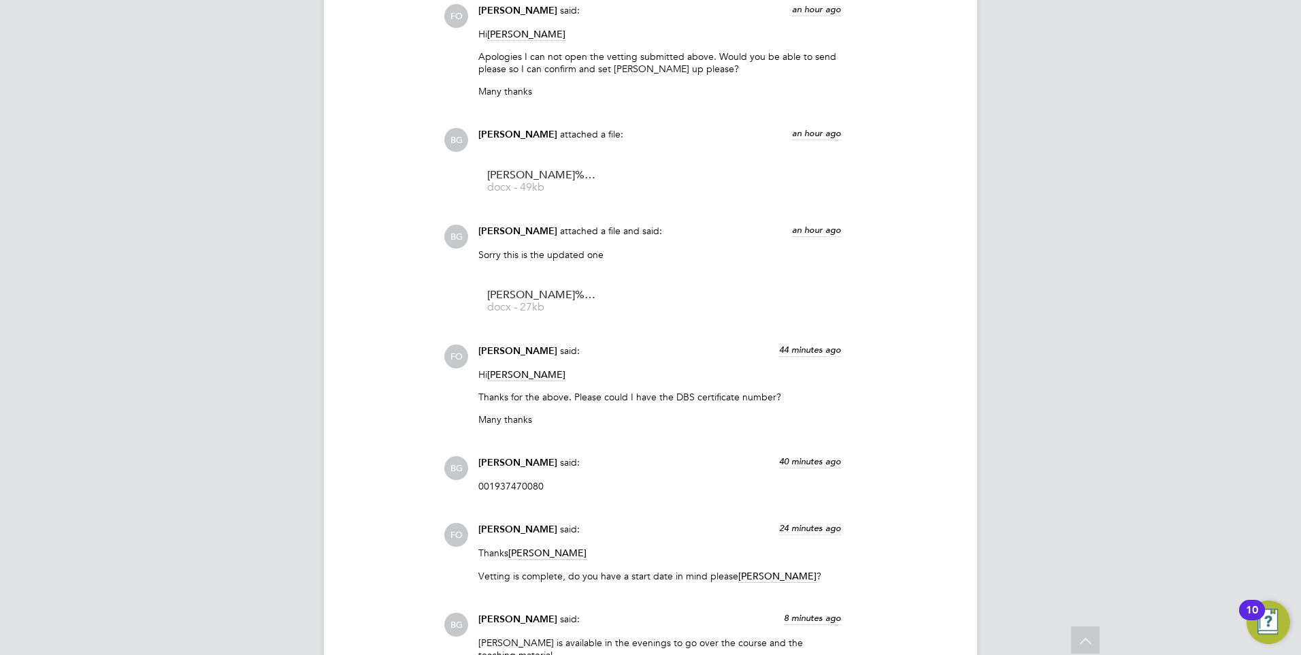
scroll to position [2990, 0]
